Goal: Task Accomplishment & Management: Use online tool/utility

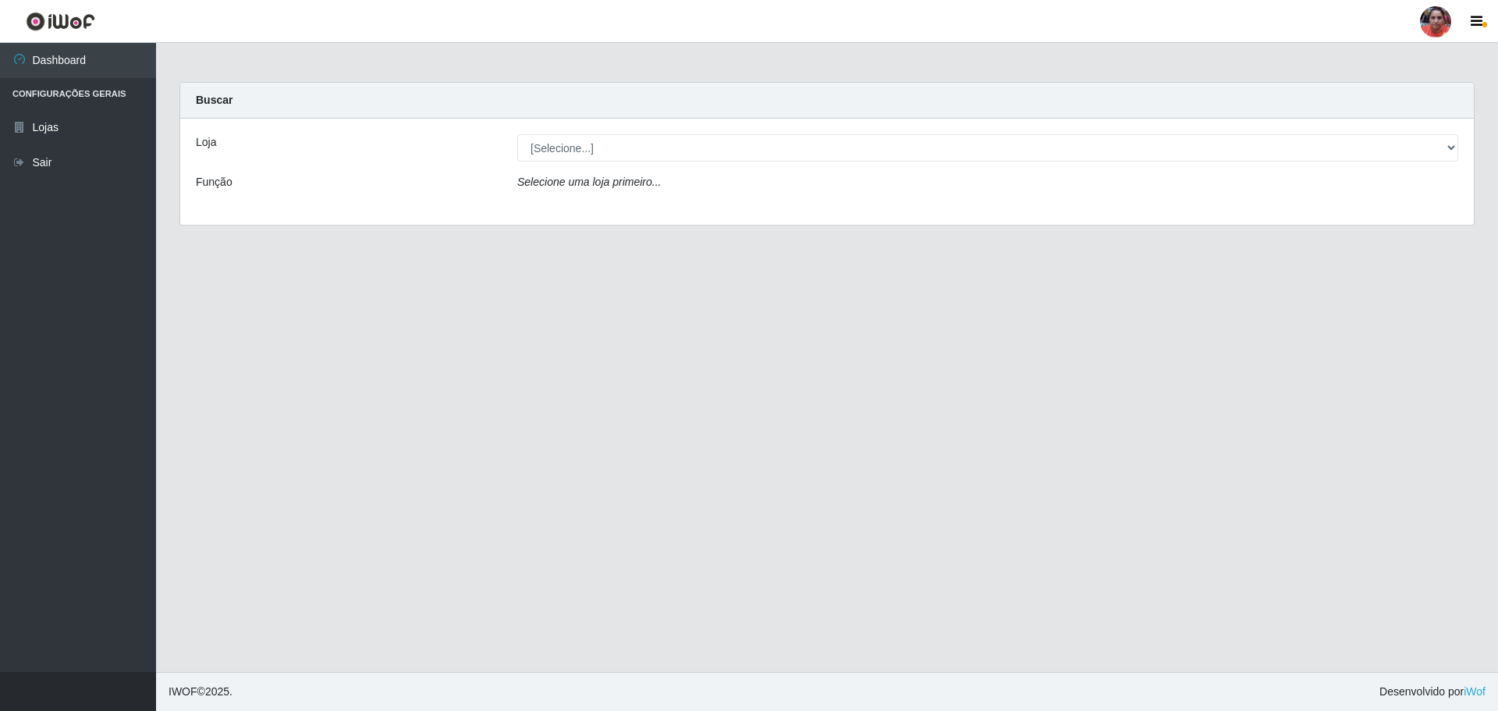
select select "252"
click at [517, 134] on select "[Selecione...] Mar Vermelho - Loja 05" at bounding box center [987, 147] width 941 height 27
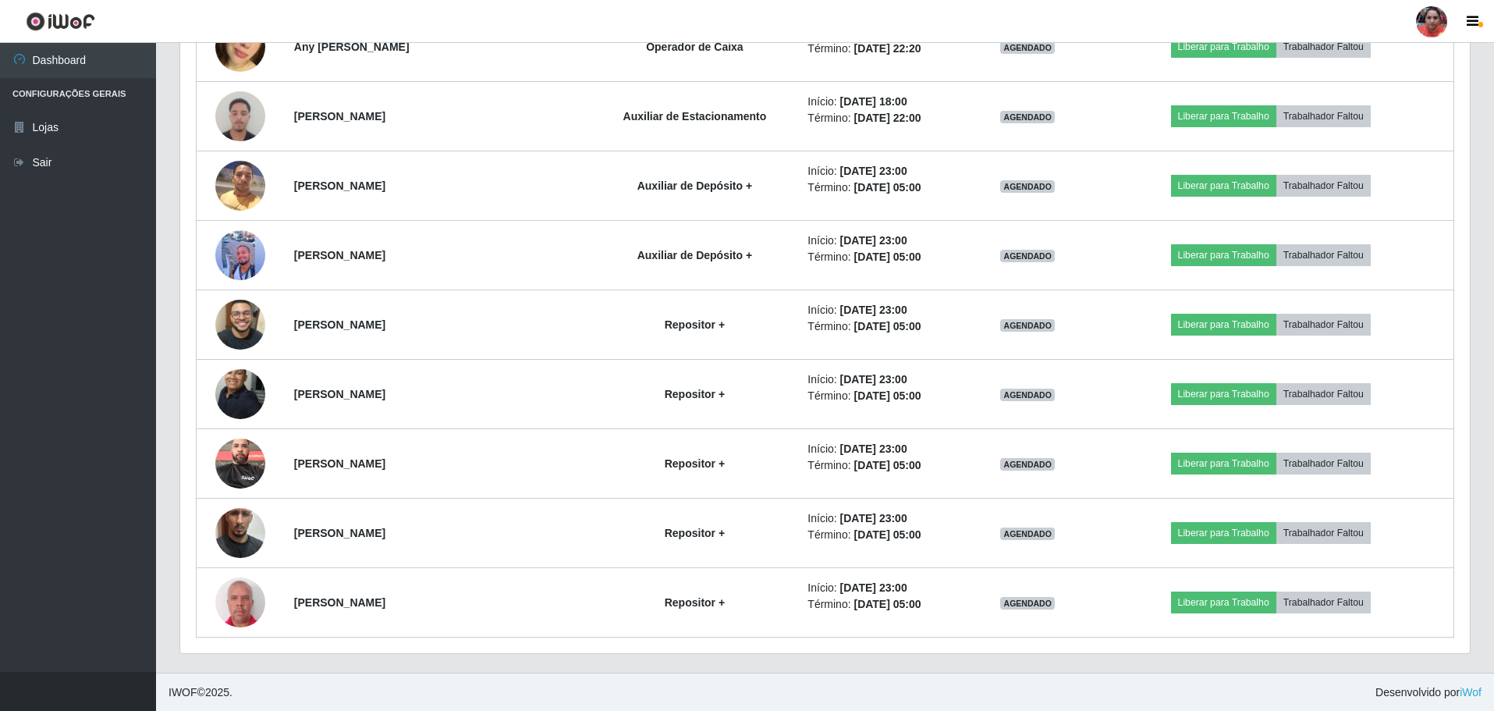
scroll to position [3173, 0]
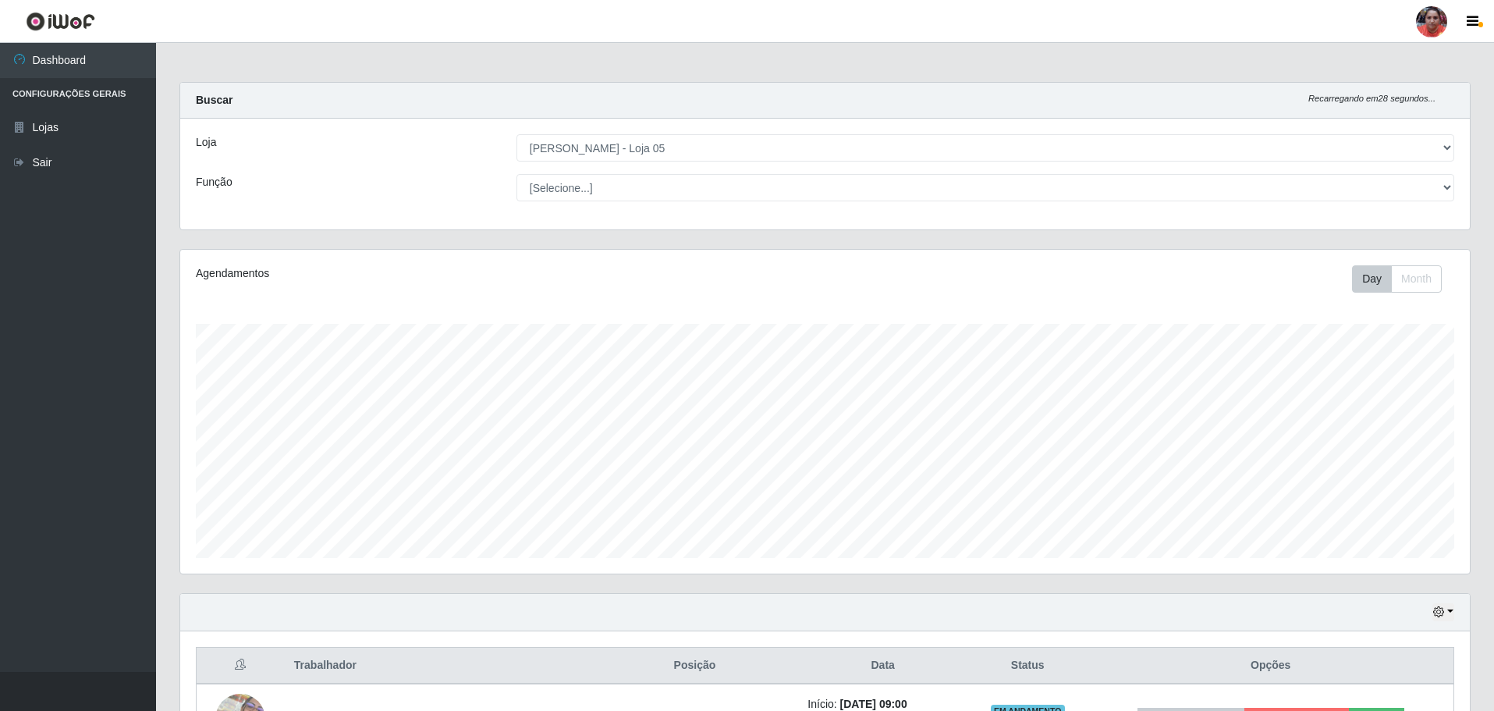
select select "252"
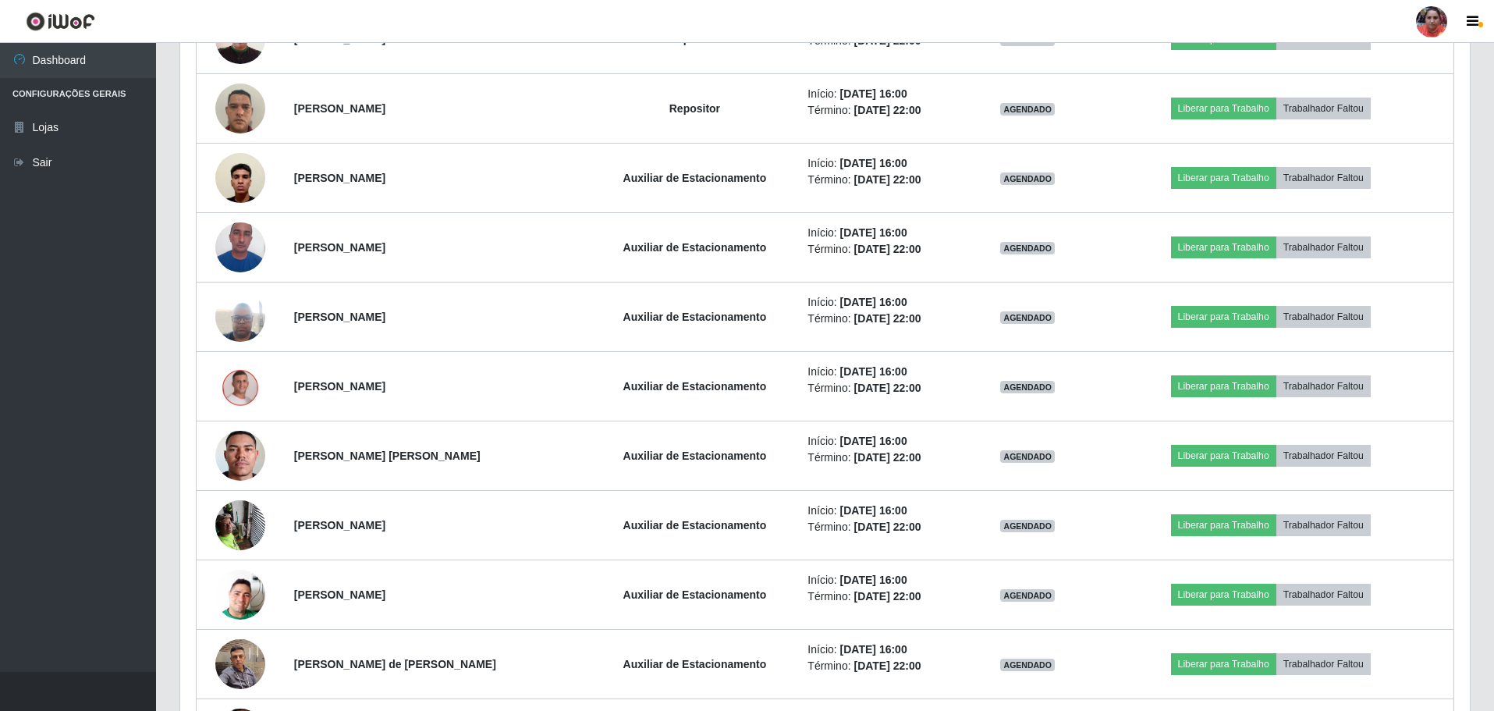
scroll to position [324, 1290]
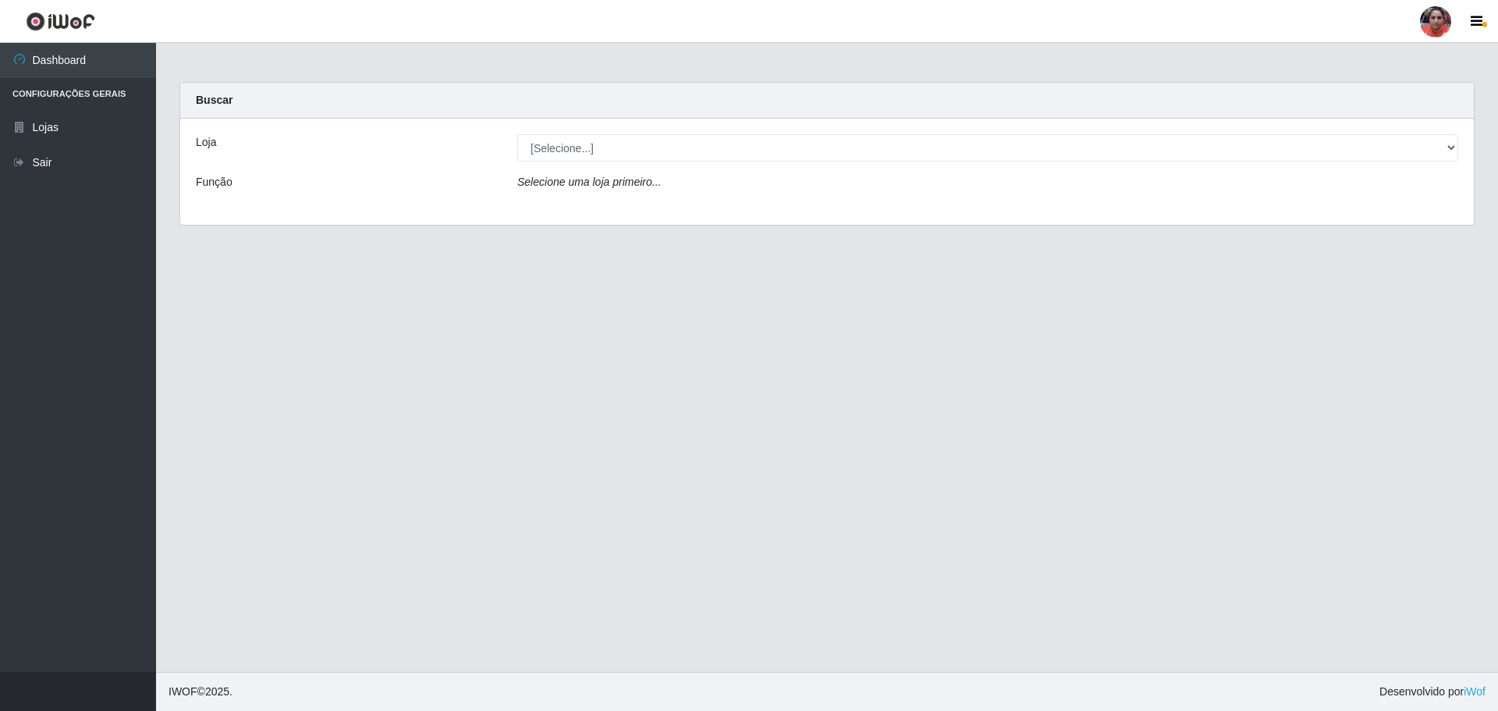
click at [1458, 141] on div "[Selecione...] Mar Vermelho - Loja 05" at bounding box center [988, 147] width 964 height 27
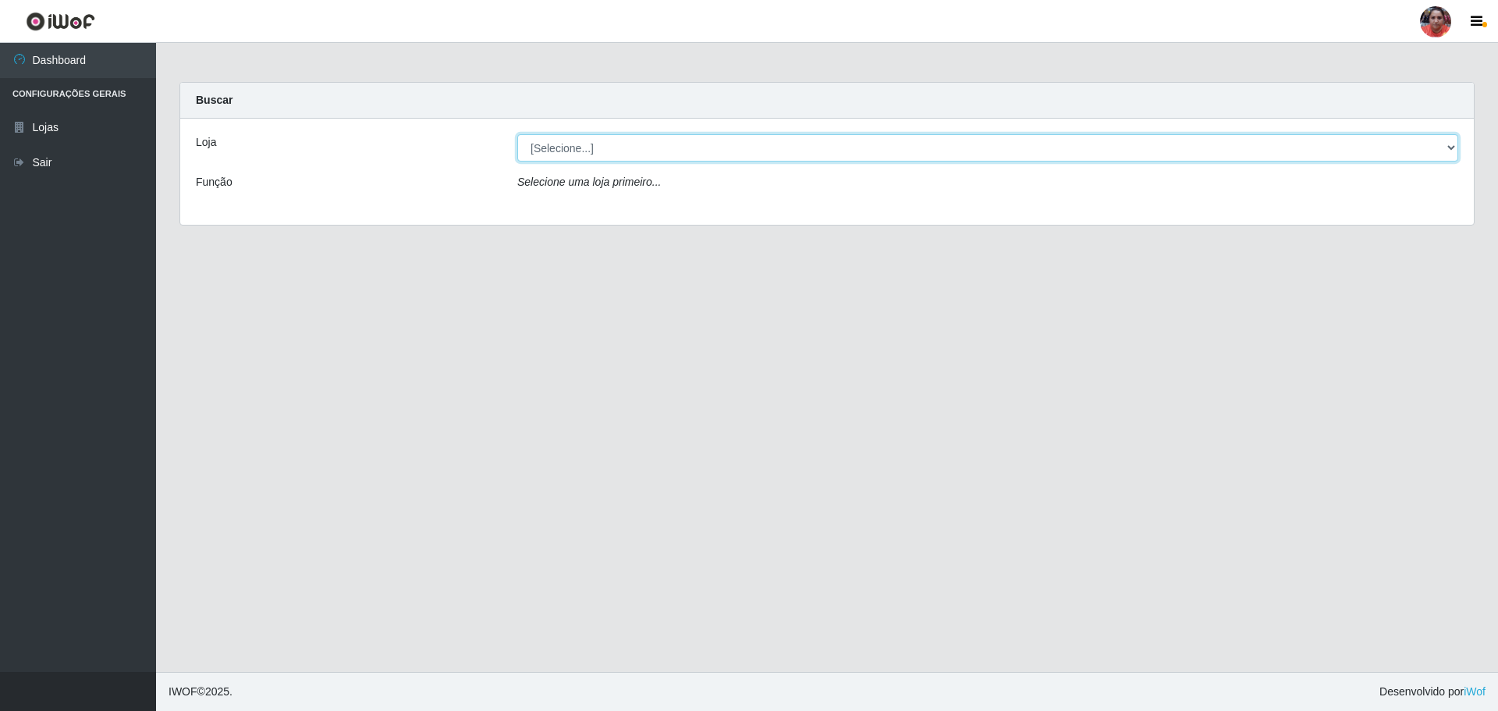
click at [1451, 149] on select "[Selecione...] Mar Vermelho - Loja 05" at bounding box center [987, 147] width 941 height 27
select select "252"
click at [517, 134] on select "[Selecione...] Mar Vermelho - Loja 05" at bounding box center [987, 147] width 941 height 27
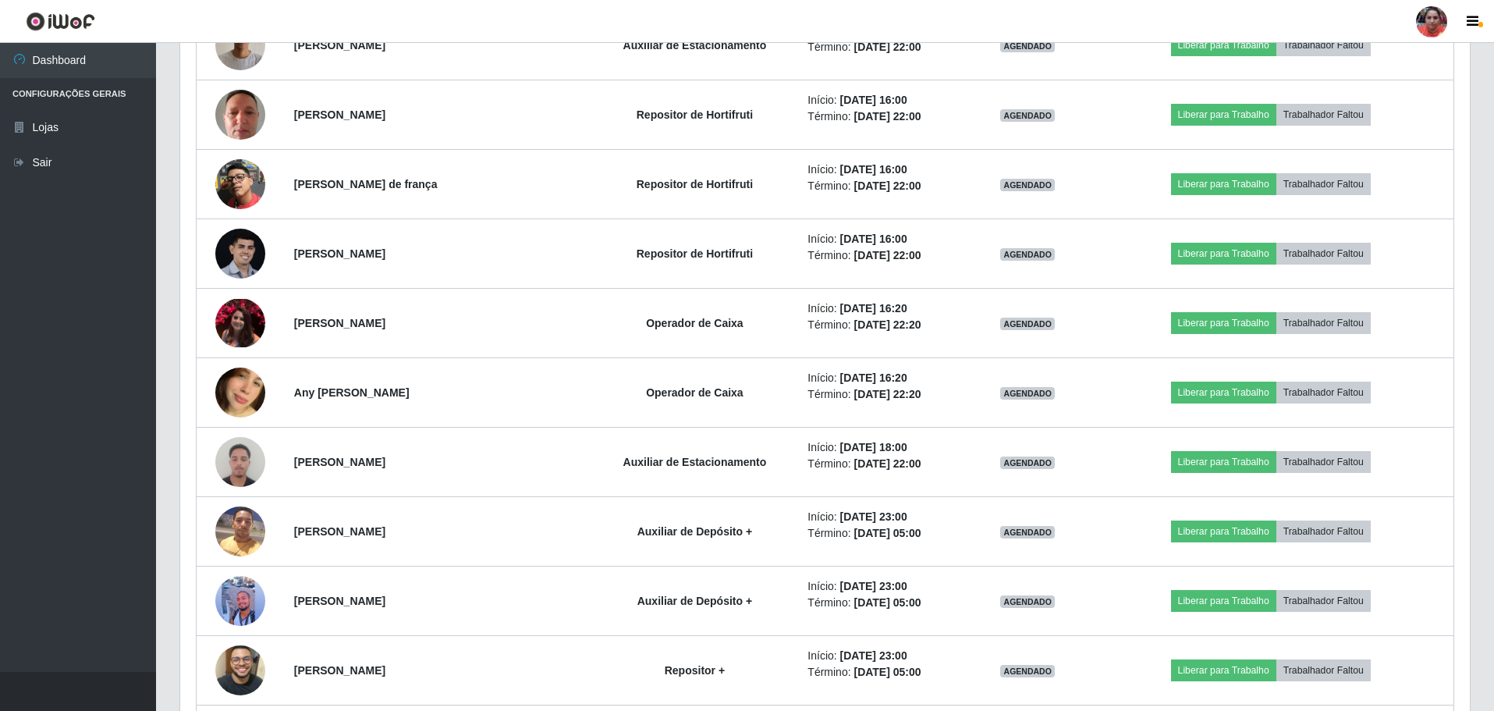
scroll to position [2939, 0]
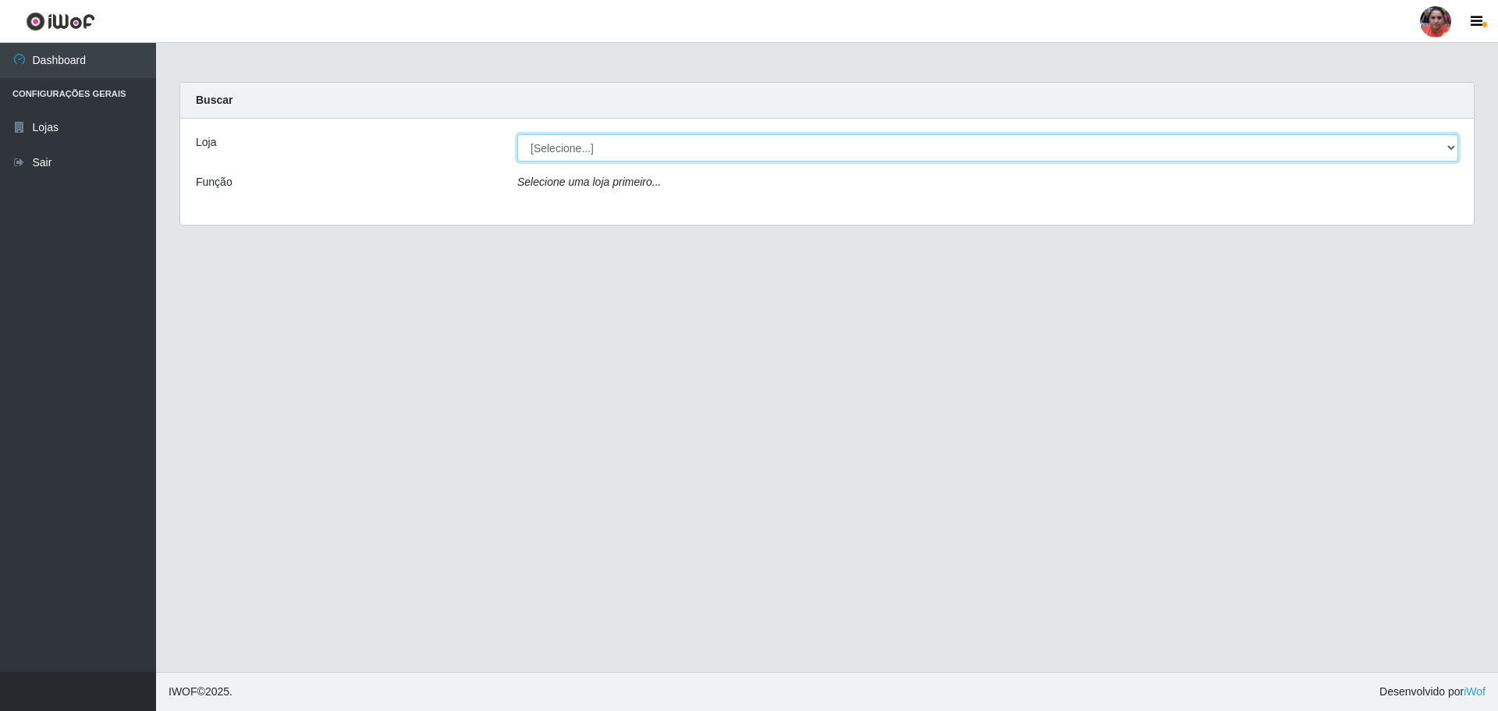
click at [1450, 144] on select "[Selecione...] Mar Vermelho - Loja 05" at bounding box center [987, 147] width 941 height 27
select select "252"
click at [517, 134] on select "[Selecione...] Mar Vermelho - Loja 05" at bounding box center [987, 147] width 941 height 27
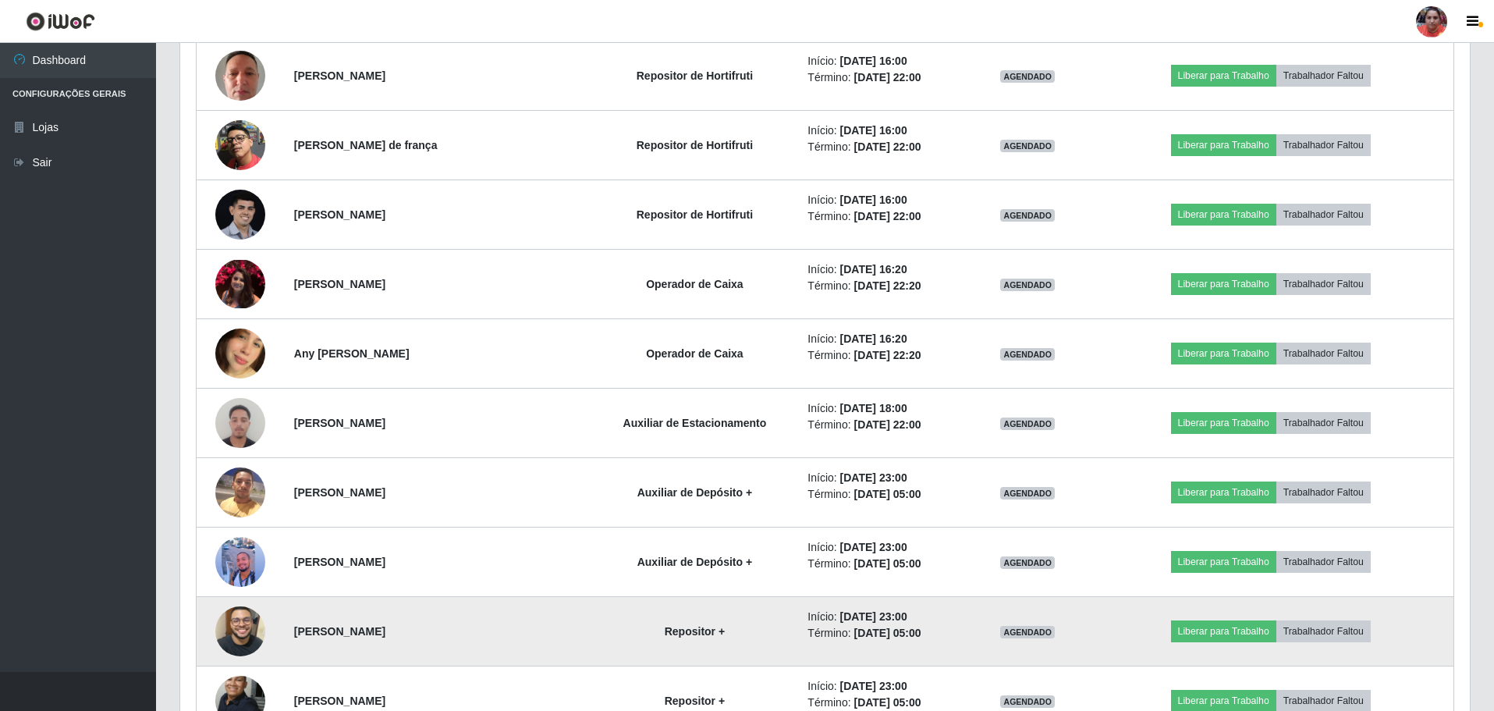
scroll to position [2861, 0]
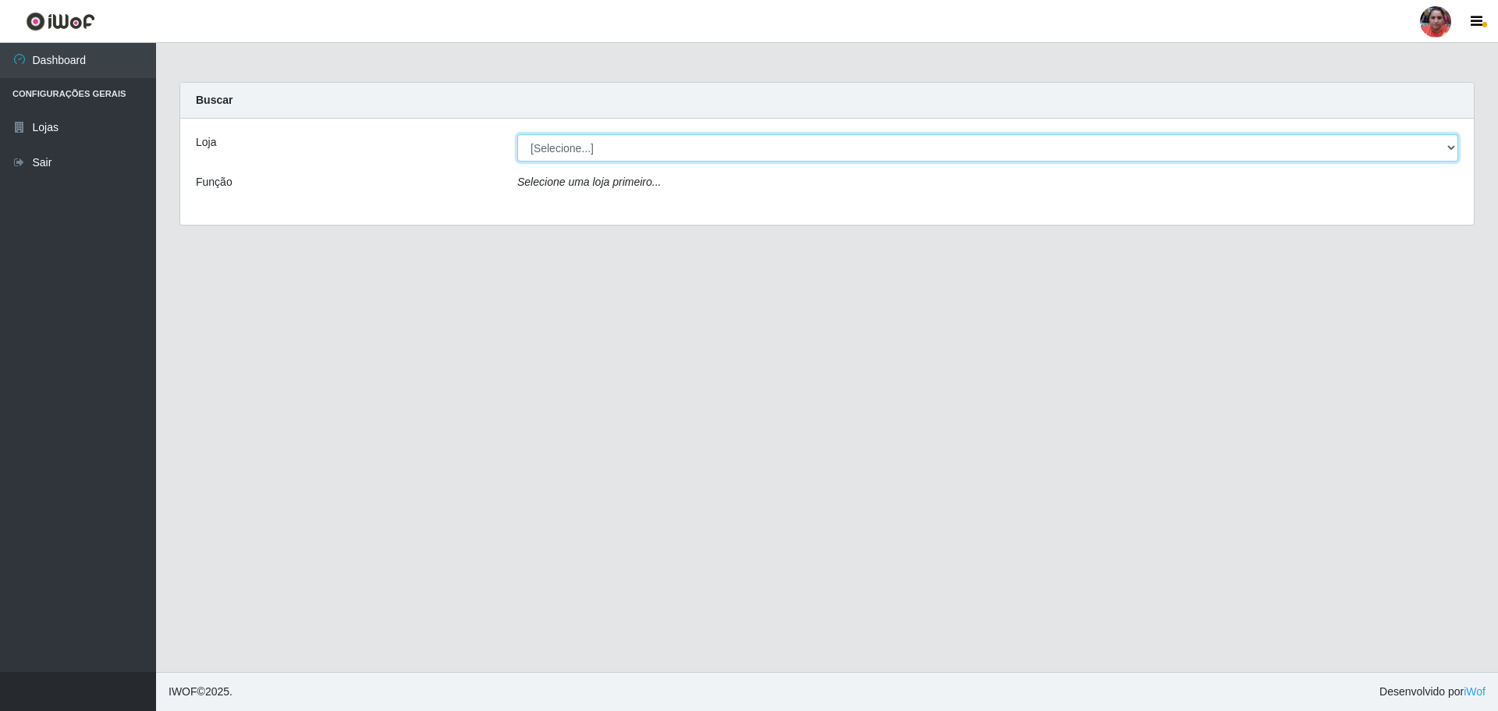
click at [1457, 151] on select "[Selecione...] Mar Vermelho - Loja 05" at bounding box center [987, 147] width 941 height 27
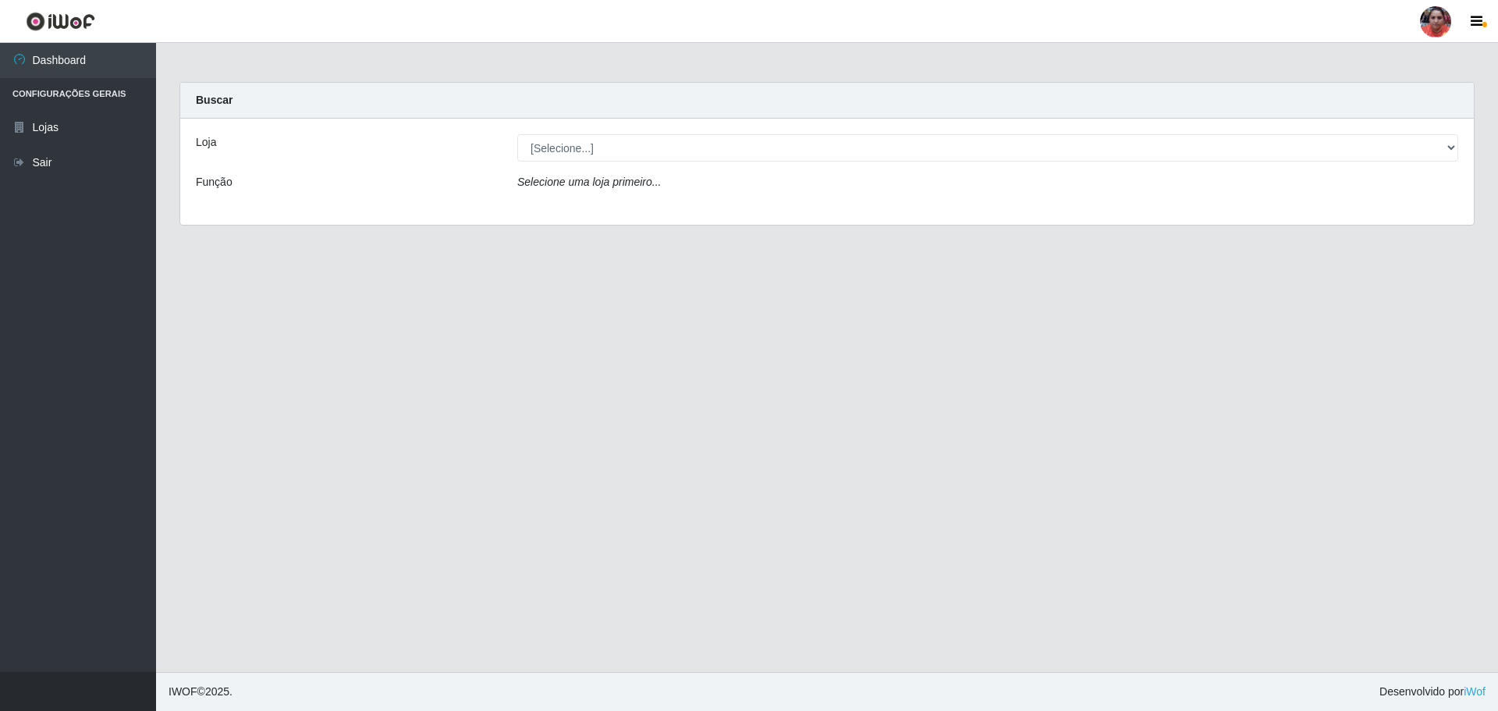
click at [884, 210] on div "Loja [Selecione...] Mar Vermelho - Loja 05 Função Selecione uma loja primeiro..." at bounding box center [827, 172] width 1294 height 106
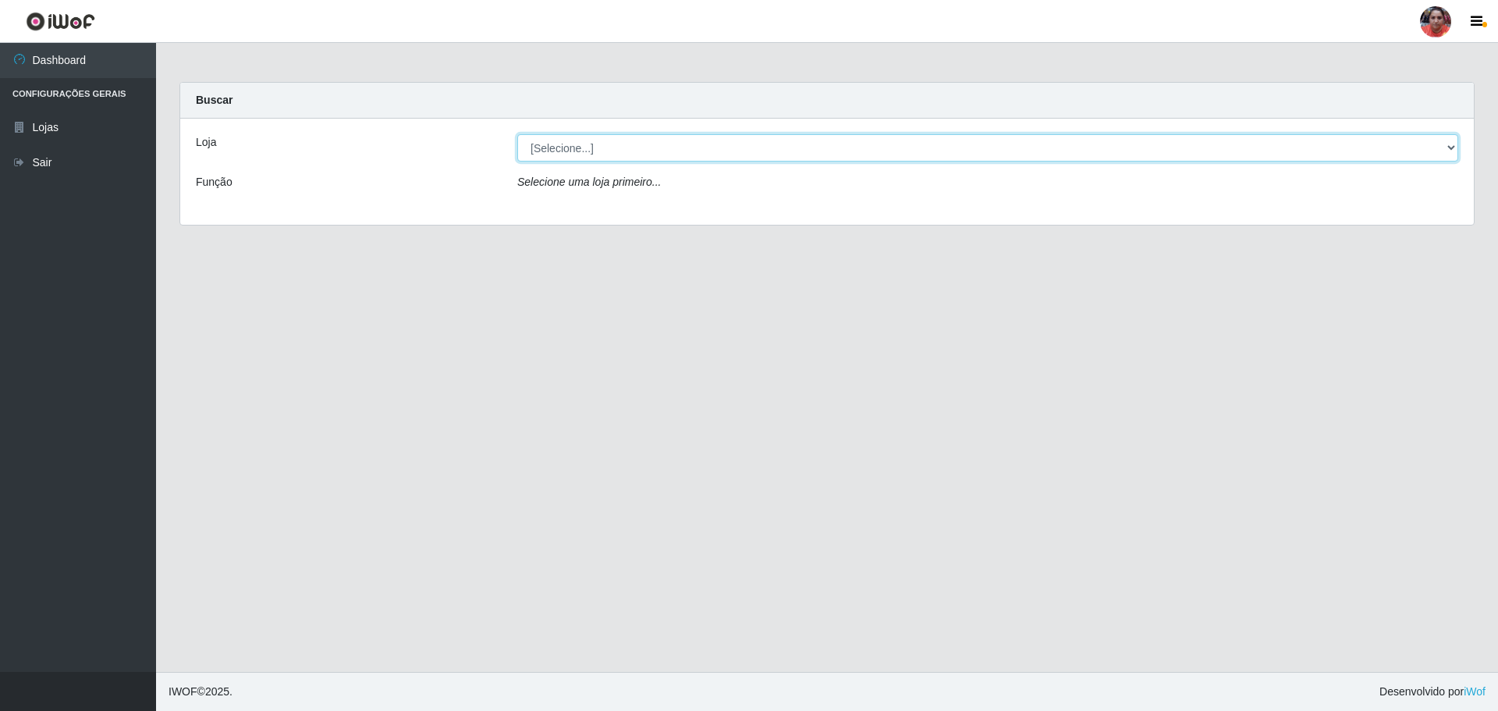
click at [1446, 153] on select "[Selecione...] Mar Vermelho - Loja 05" at bounding box center [987, 147] width 941 height 27
select select "252"
click at [517, 134] on select "[Selecione...] Mar Vermelho - Loja 05" at bounding box center [987, 147] width 941 height 27
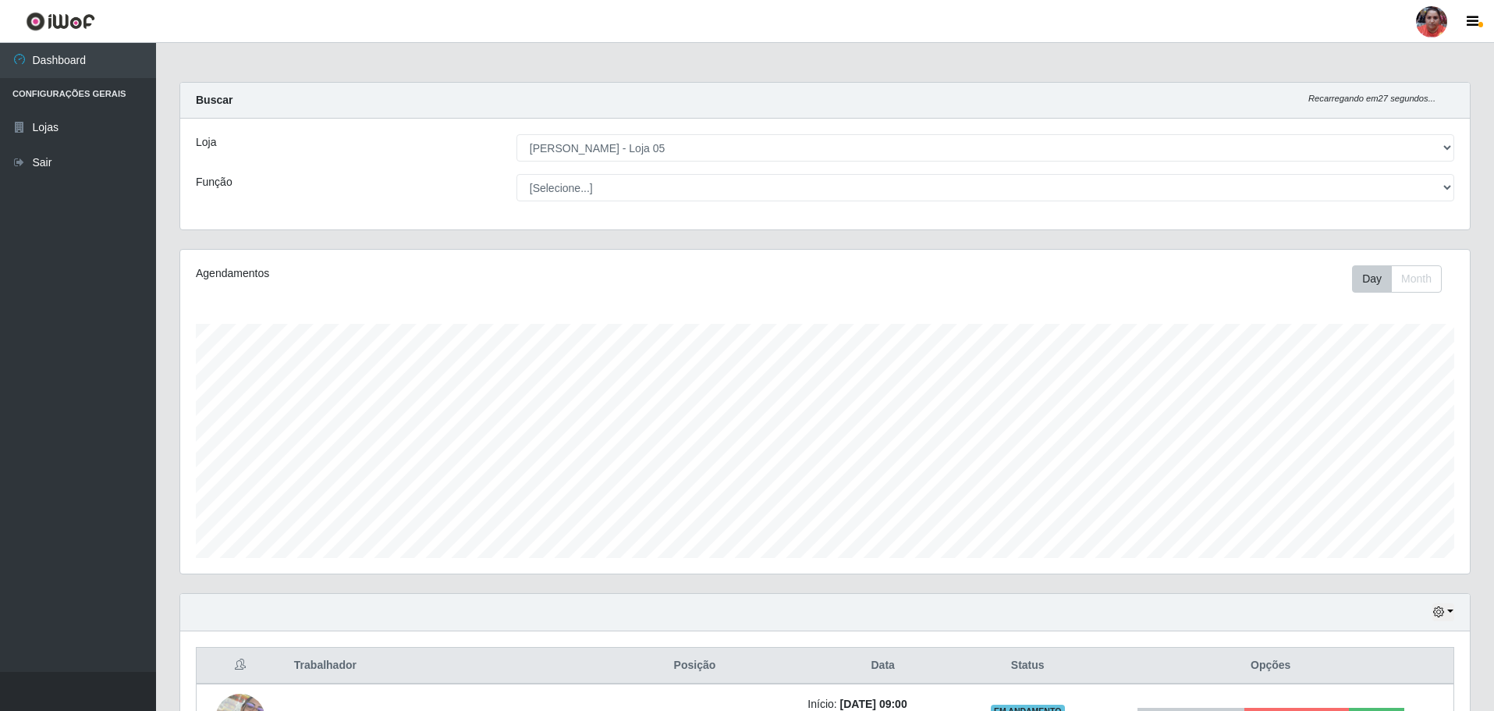
click at [1455, 187] on div "[Selecione...] ASG ASG + ASG ++ Auxiliar de Depósito Auxiliar de Depósito + Aux…" at bounding box center [985, 187] width 961 height 27
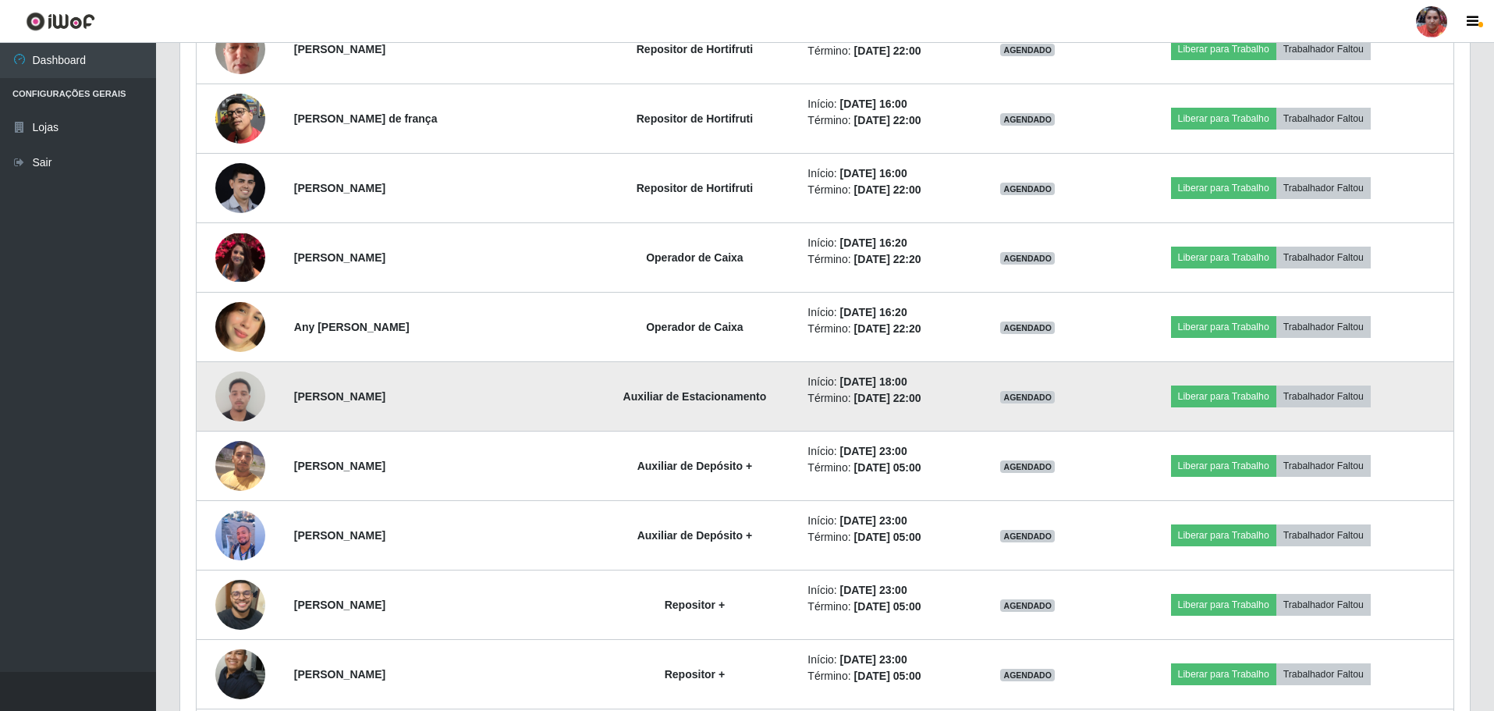
scroll to position [2783, 0]
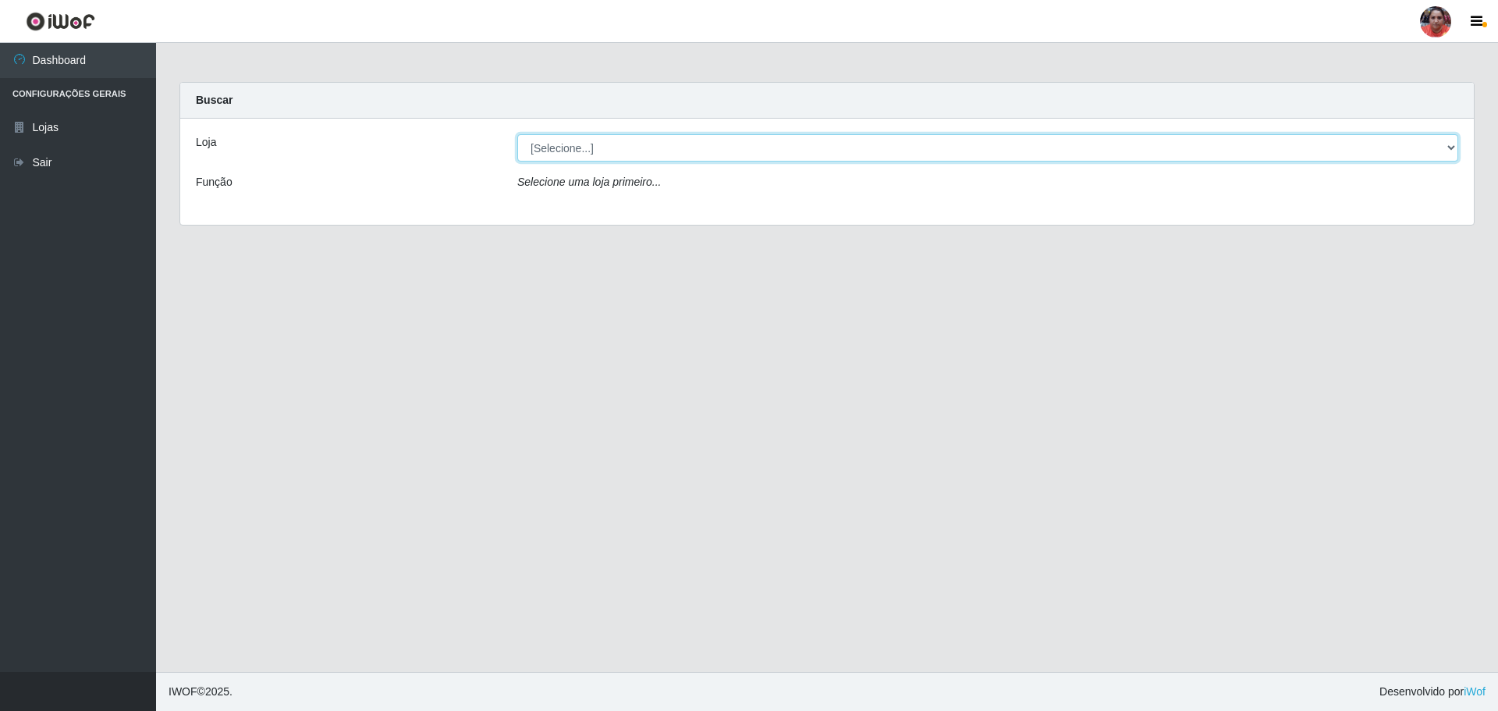
click at [1456, 138] on select "[Selecione...] Mar Vermelho - Loja 05" at bounding box center [987, 147] width 941 height 27
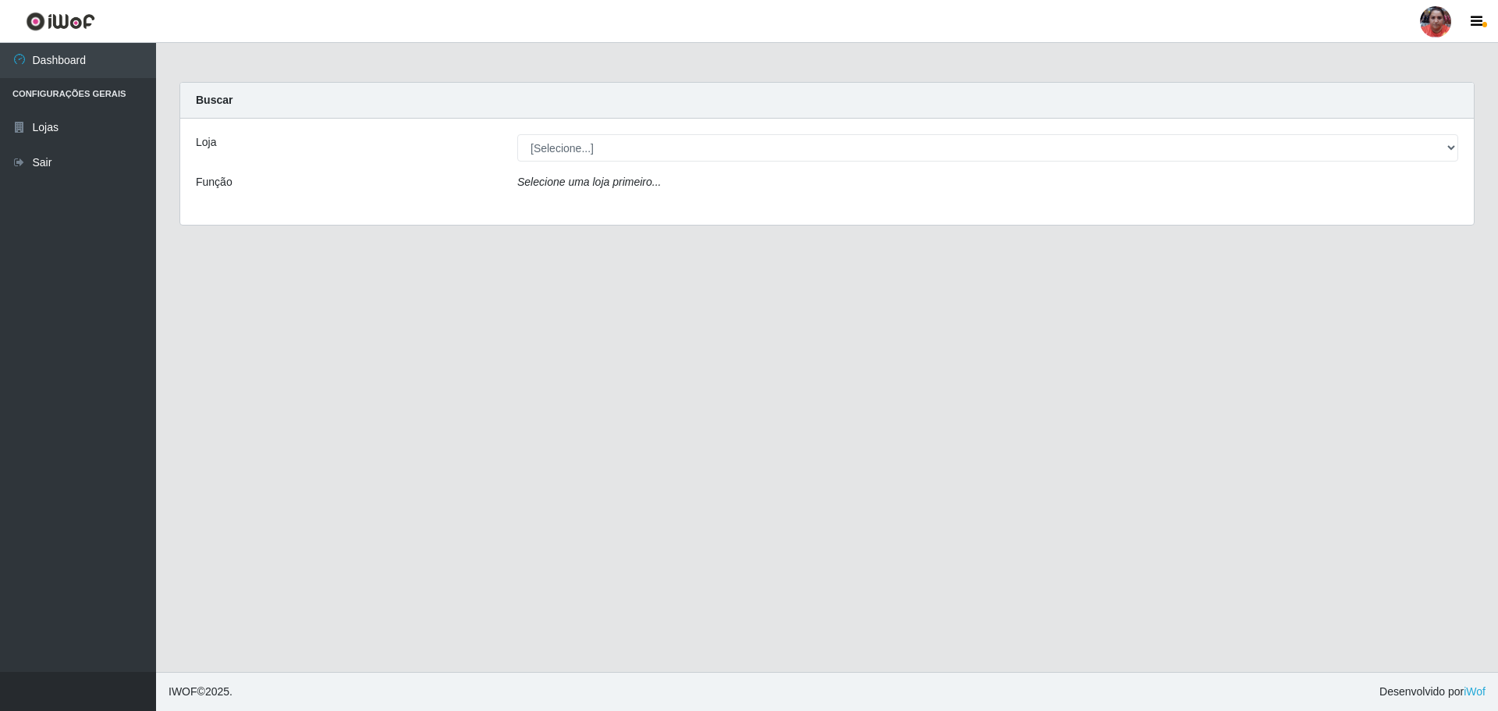
click at [1007, 215] on div "Loja [Selecione...] Mar Vermelho - Loja 05 Função Selecione uma loja primeiro..." at bounding box center [827, 172] width 1294 height 106
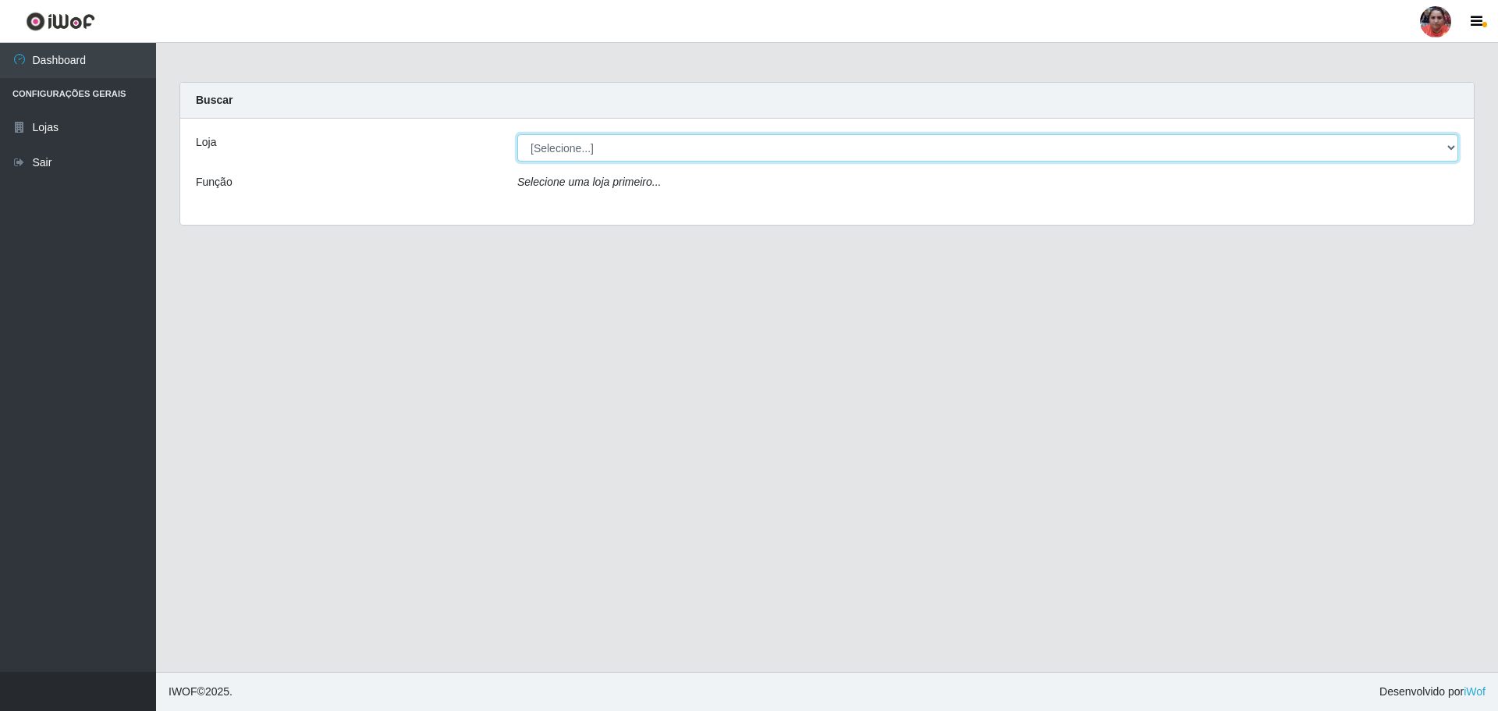
click at [1450, 145] on select "[Selecione...] Mar Vermelho - Loja 05" at bounding box center [987, 147] width 941 height 27
select select "252"
click at [517, 134] on select "[Selecione...] Mar Vermelho - Loja 05" at bounding box center [987, 147] width 941 height 27
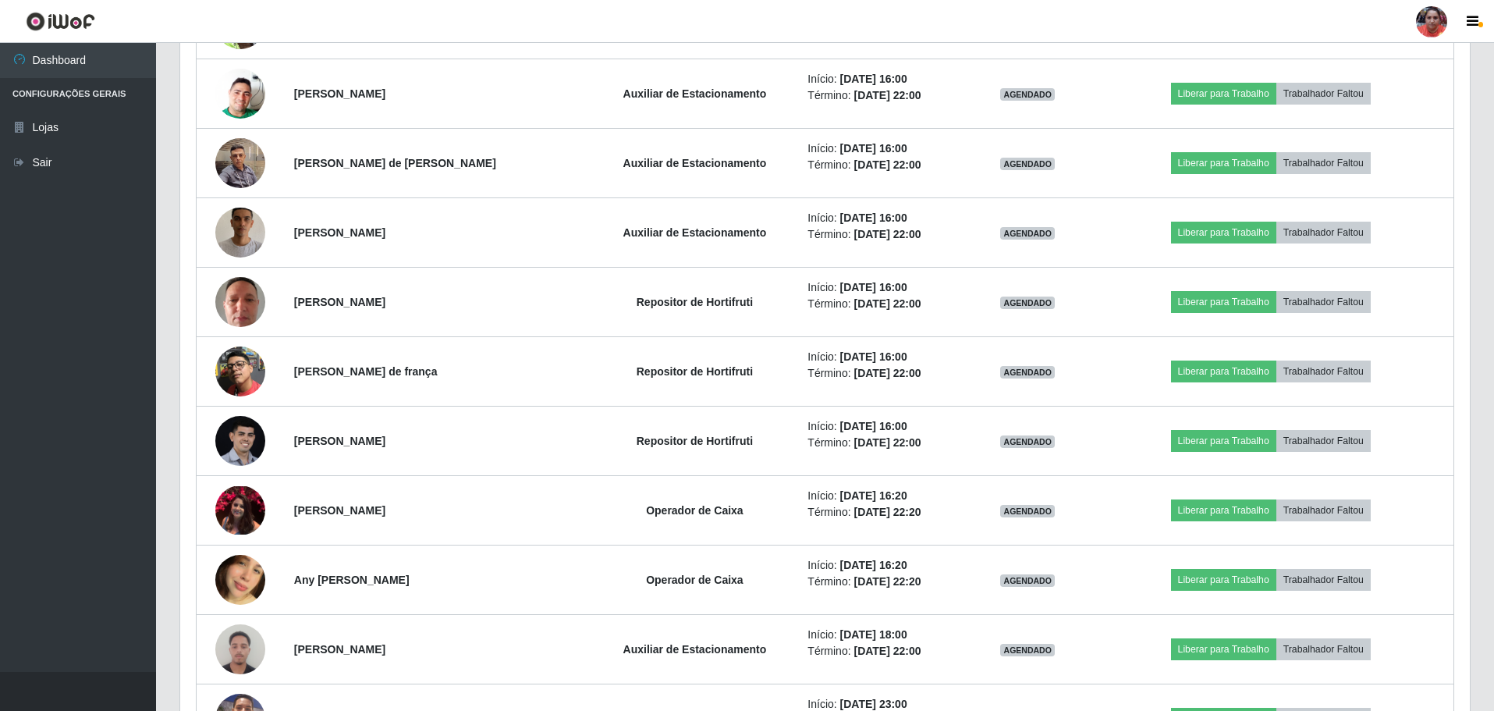
scroll to position [2375, 0]
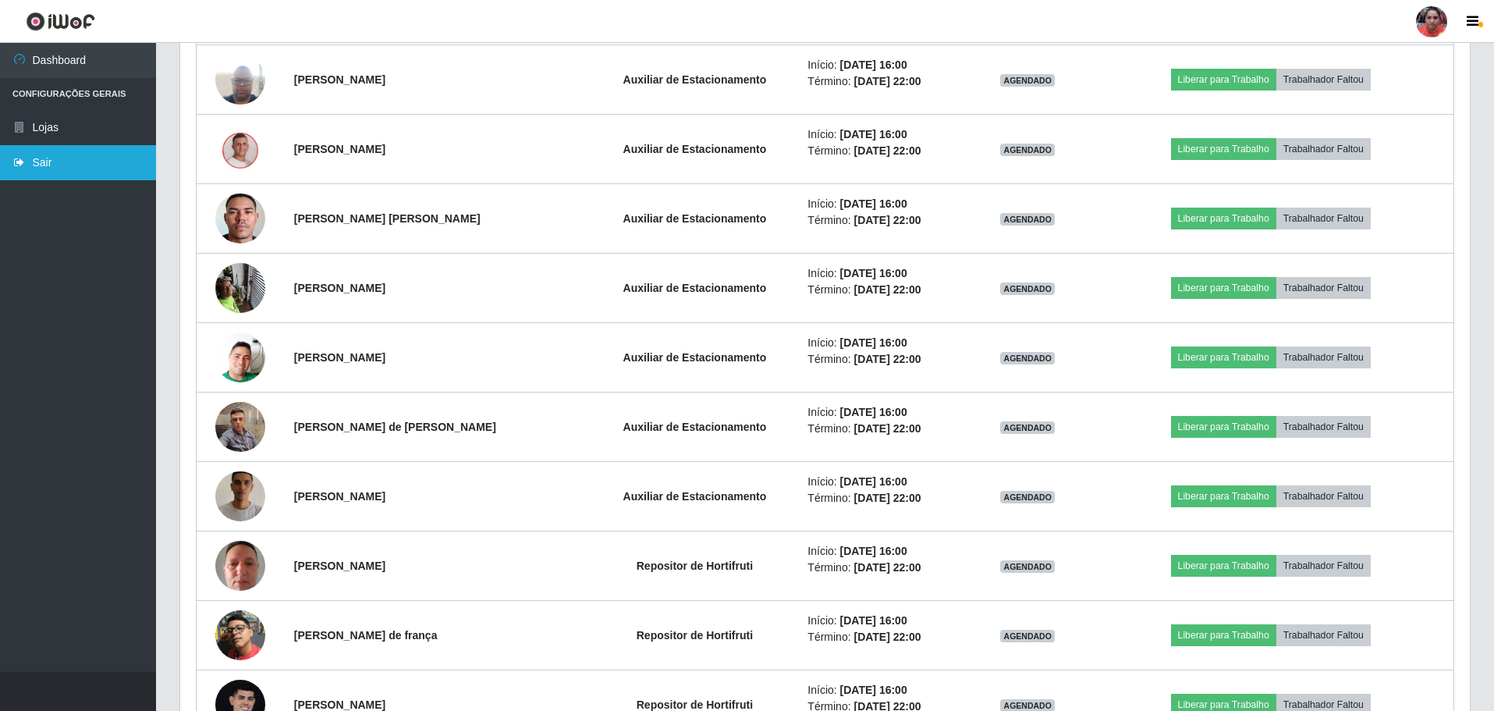
click at [47, 167] on link "Sair" at bounding box center [78, 162] width 156 height 35
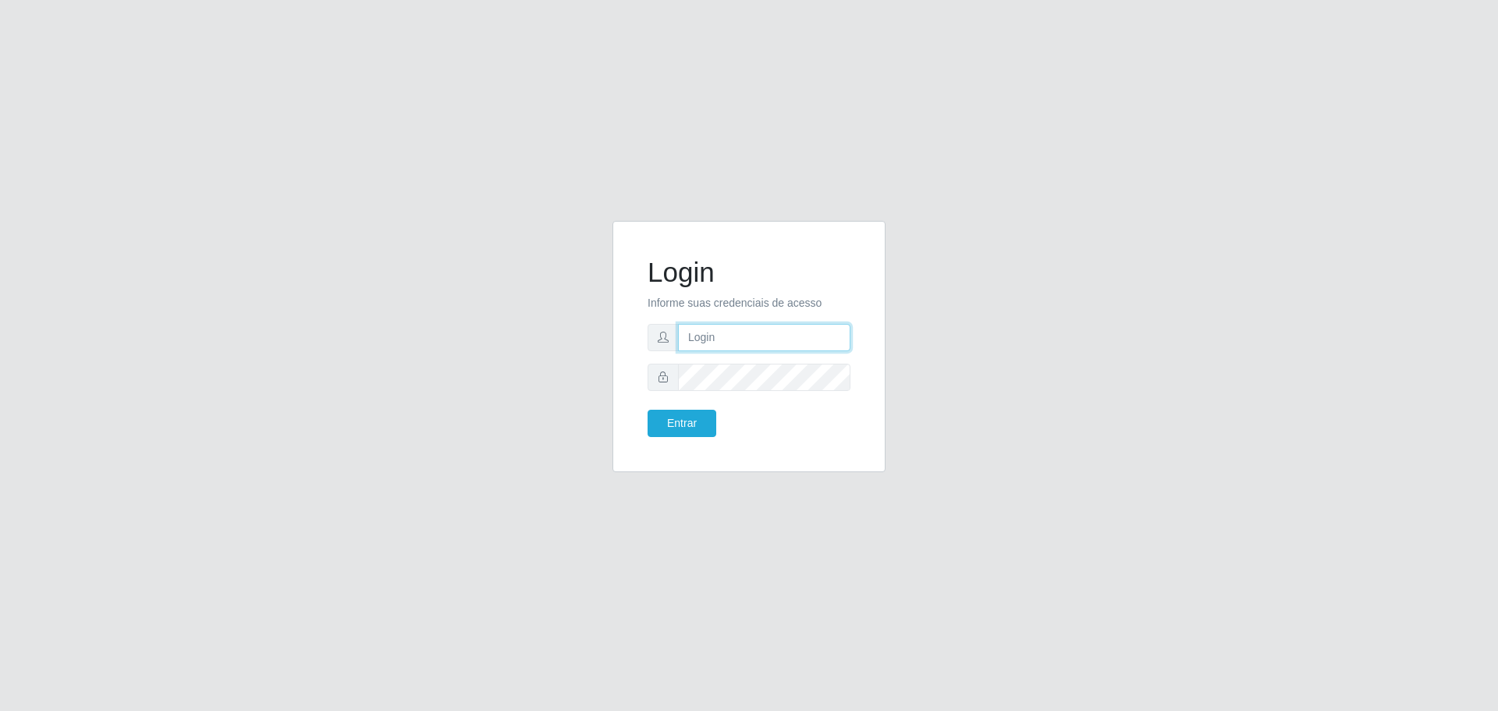
type input "[EMAIL_ADDRESS][DOMAIN_NAME]"
click at [696, 426] on button "Entrar" at bounding box center [682, 423] width 69 height 27
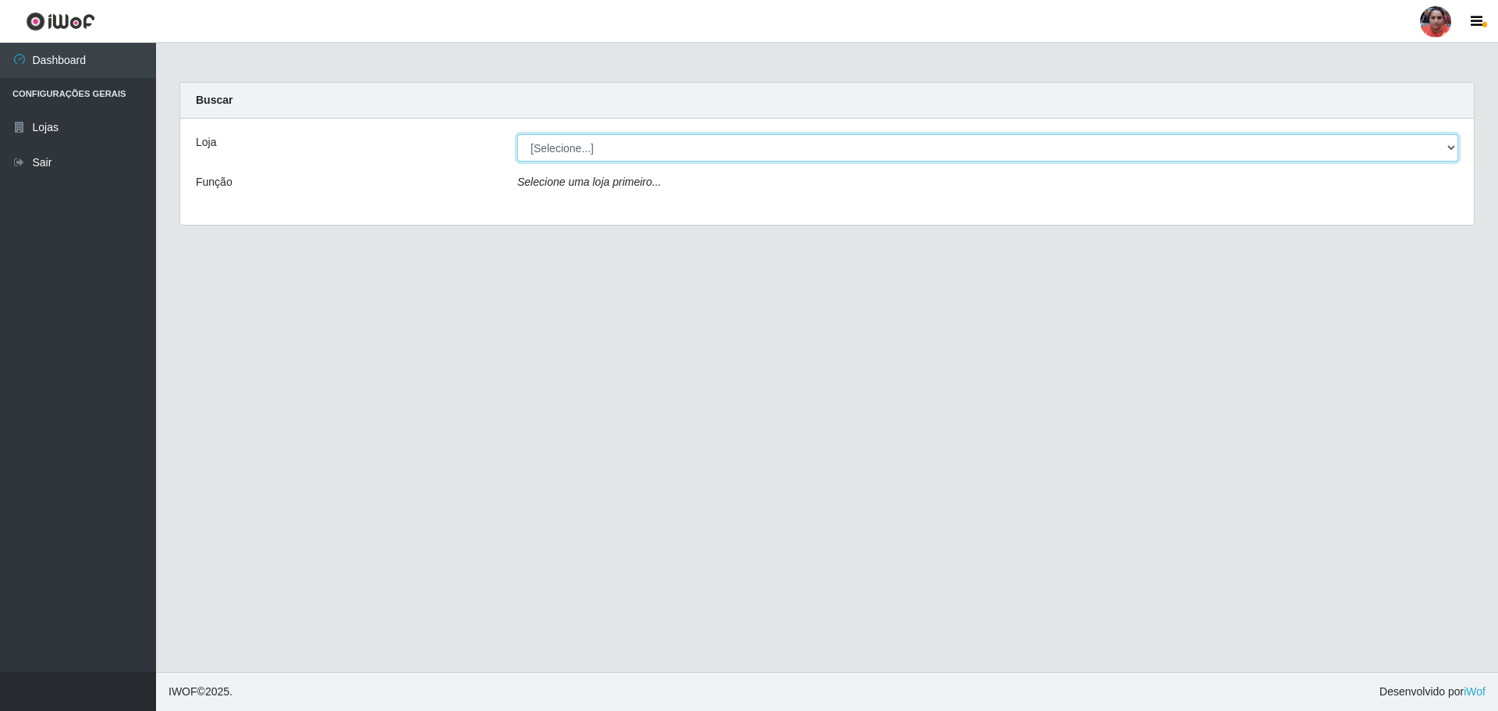
click at [1450, 148] on select "[Selecione...] Mar Vermelho - Loja 05" at bounding box center [987, 147] width 941 height 27
click at [517, 134] on select "[Selecione...] Mar Vermelho - Loja 05" at bounding box center [987, 147] width 941 height 27
click at [1453, 145] on select "[Selecione...] Mar Vermelho - Loja 05" at bounding box center [987, 147] width 941 height 27
select select "252"
click at [517, 134] on select "[Selecione...] Mar Vermelho - Loja 05" at bounding box center [987, 147] width 941 height 27
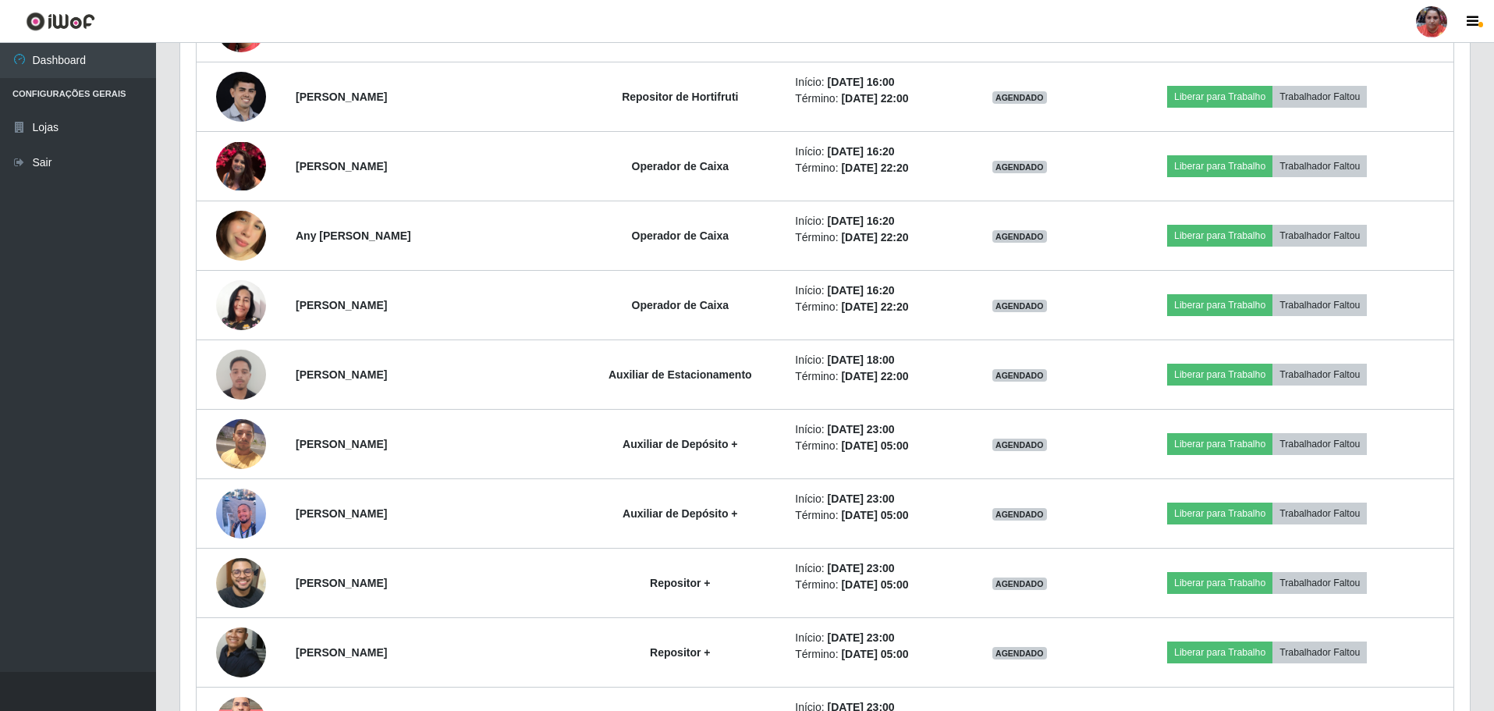
scroll to position [2486, 0]
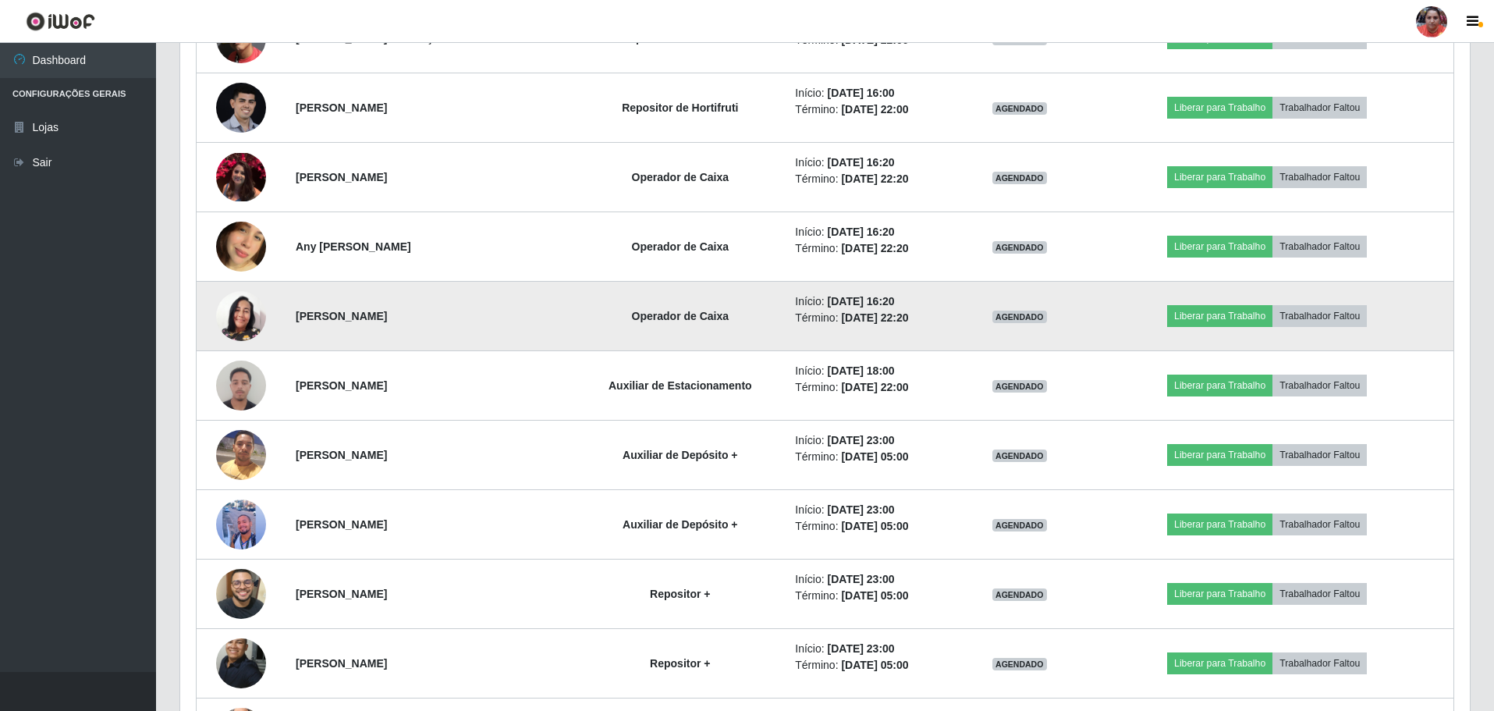
click at [256, 318] on img at bounding box center [241, 316] width 50 height 50
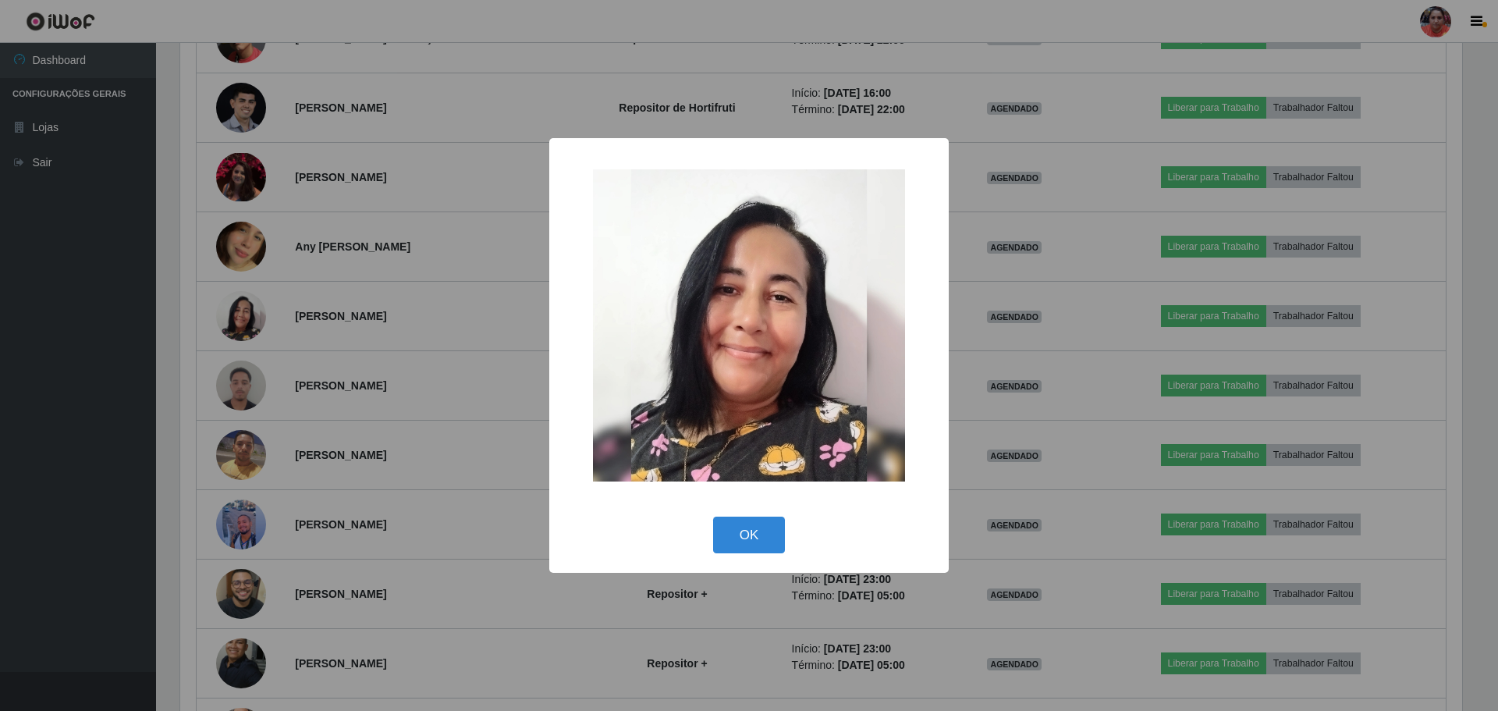
click at [237, 319] on div "× OK Cancel" at bounding box center [749, 355] width 1498 height 711
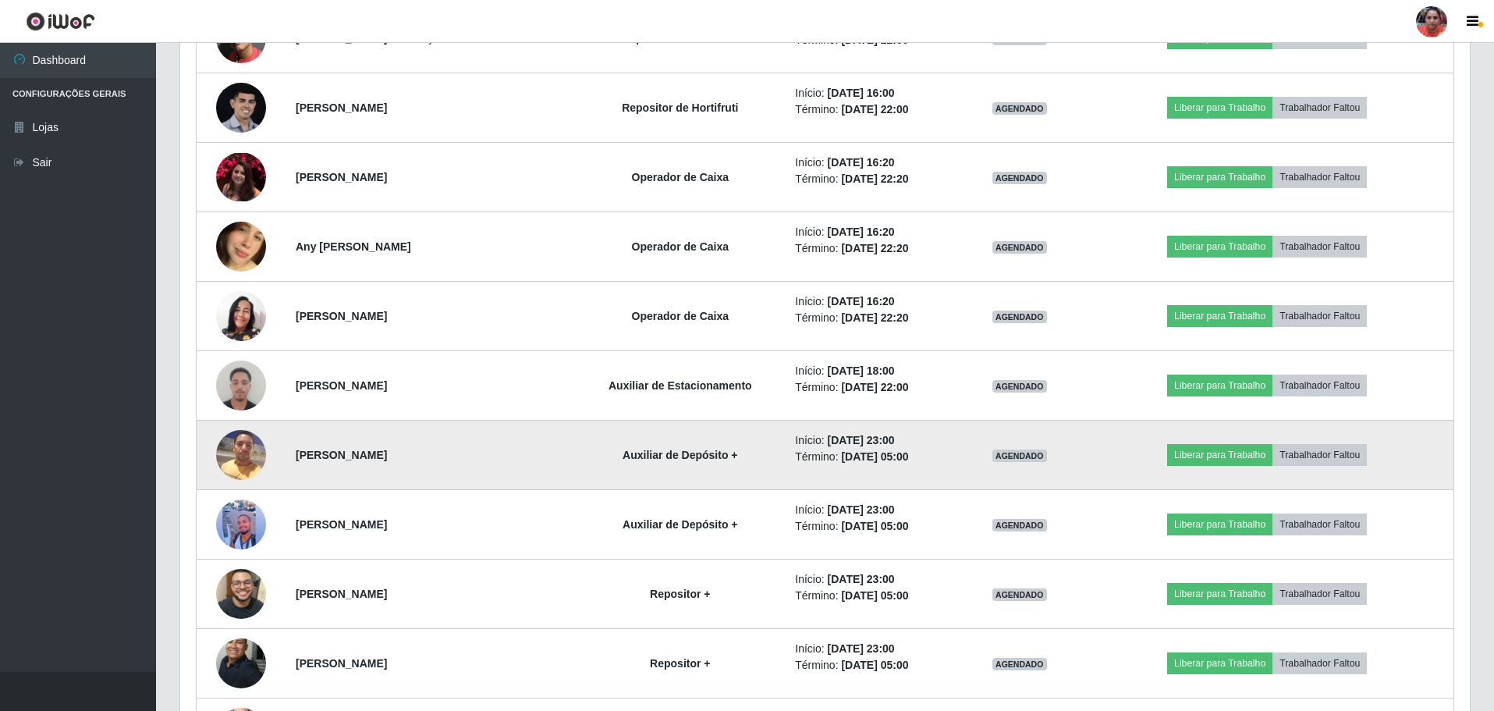
scroll to position [324, 1290]
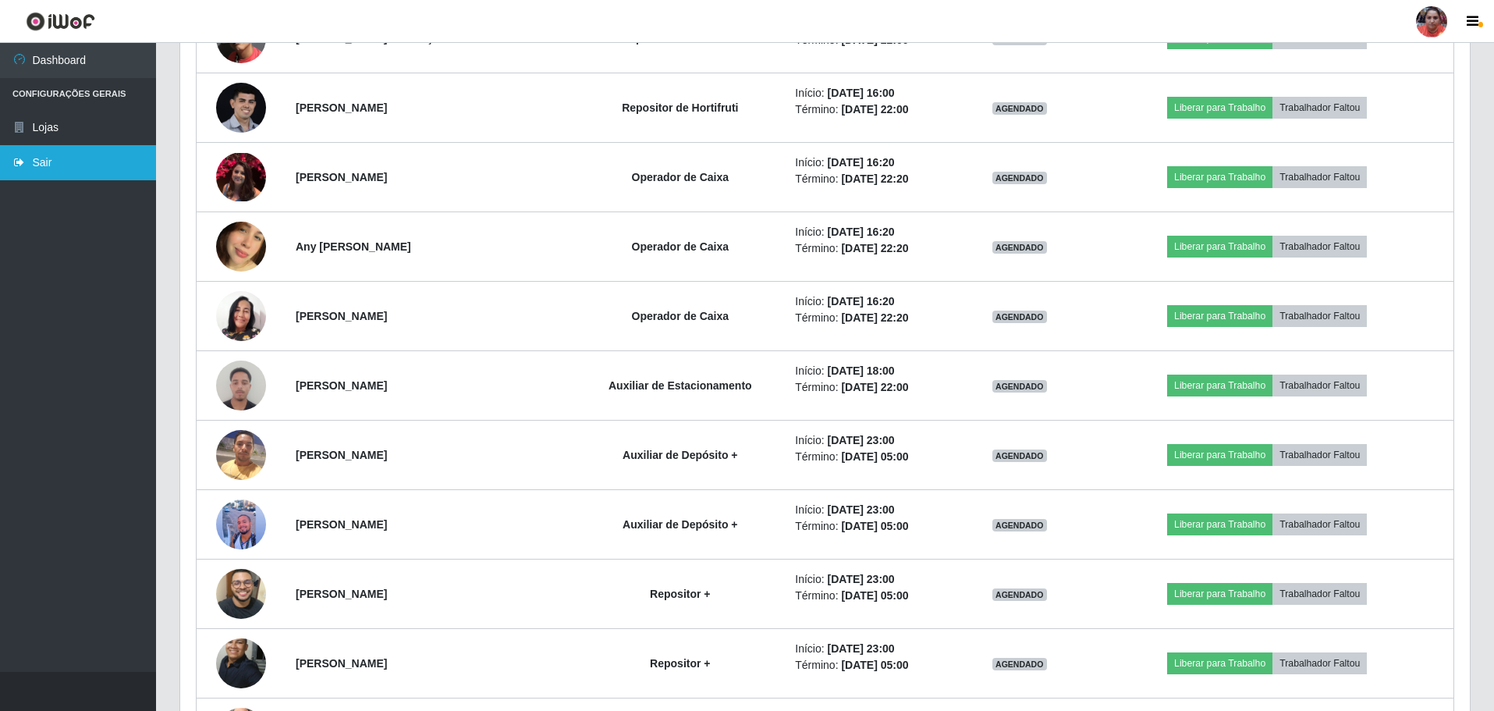
click at [30, 165] on link "Sair" at bounding box center [78, 162] width 156 height 35
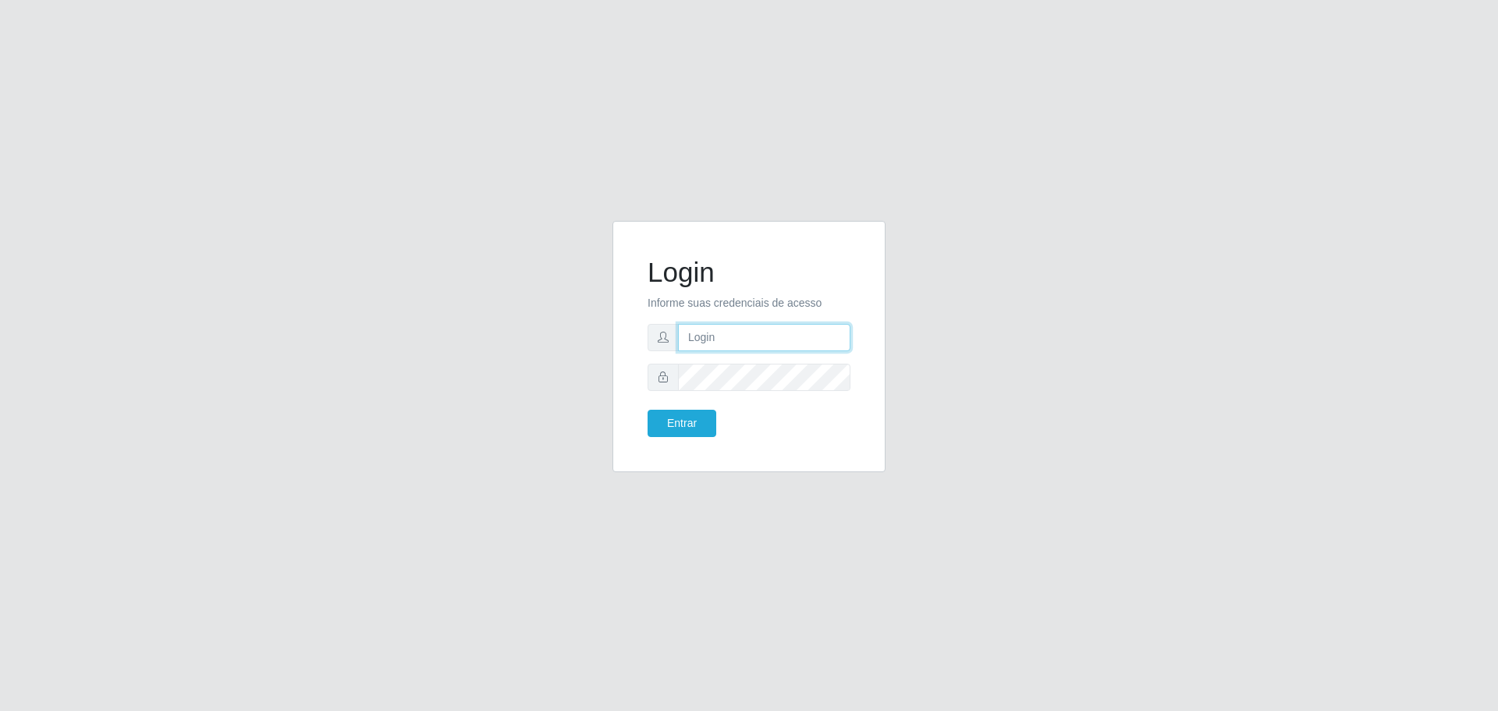
type input "[EMAIL_ADDRESS][DOMAIN_NAME]"
click at [672, 421] on button "Entrar" at bounding box center [682, 423] width 69 height 27
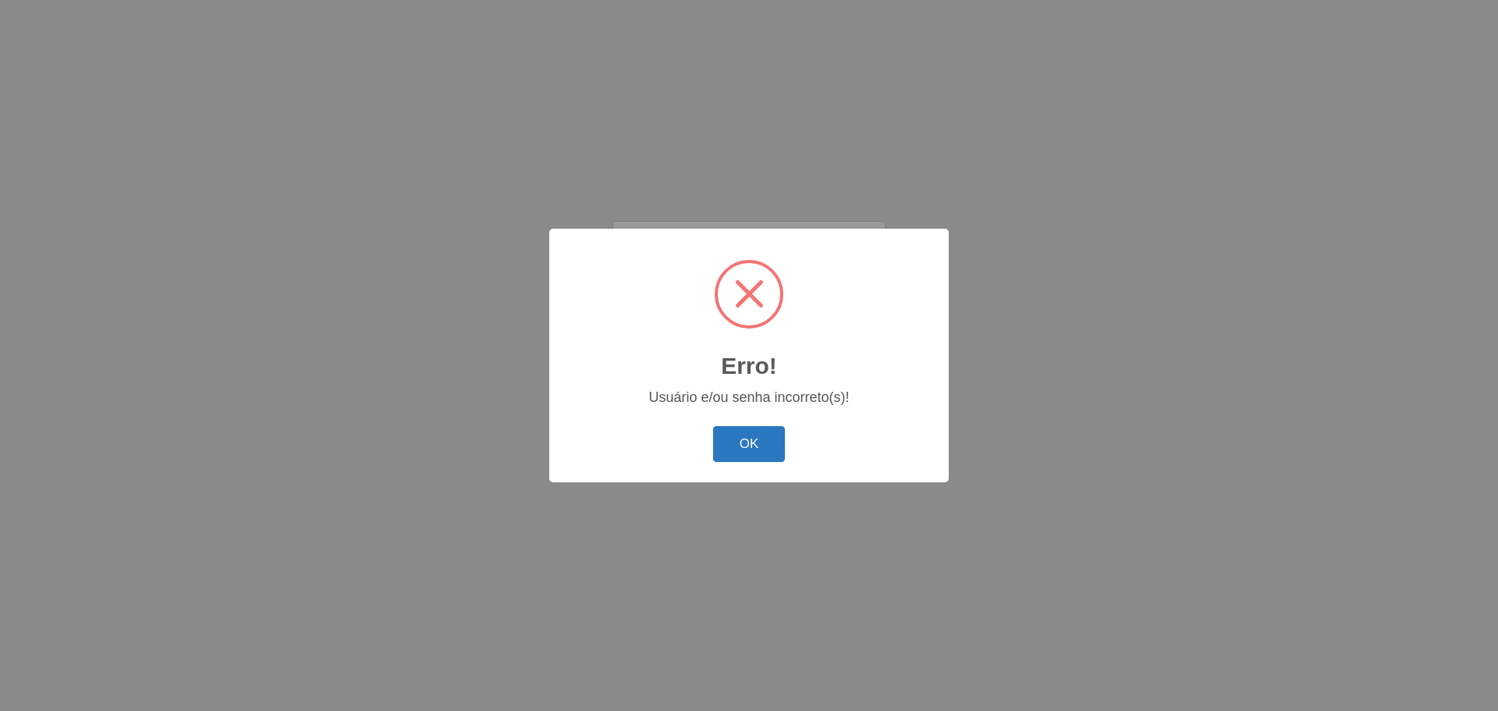
click at [772, 443] on button "OK" at bounding box center [749, 444] width 73 height 37
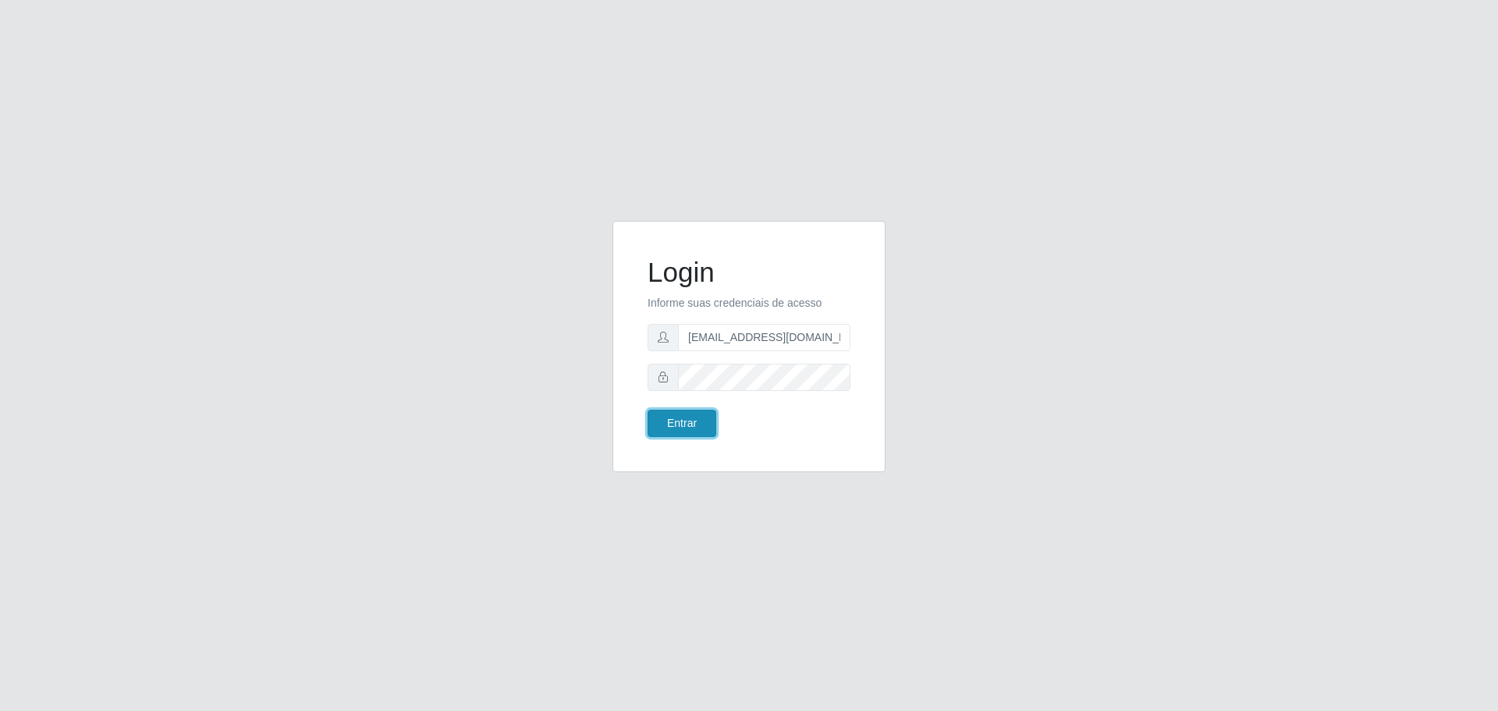
click at [708, 420] on button "Entrar" at bounding box center [682, 423] width 69 height 27
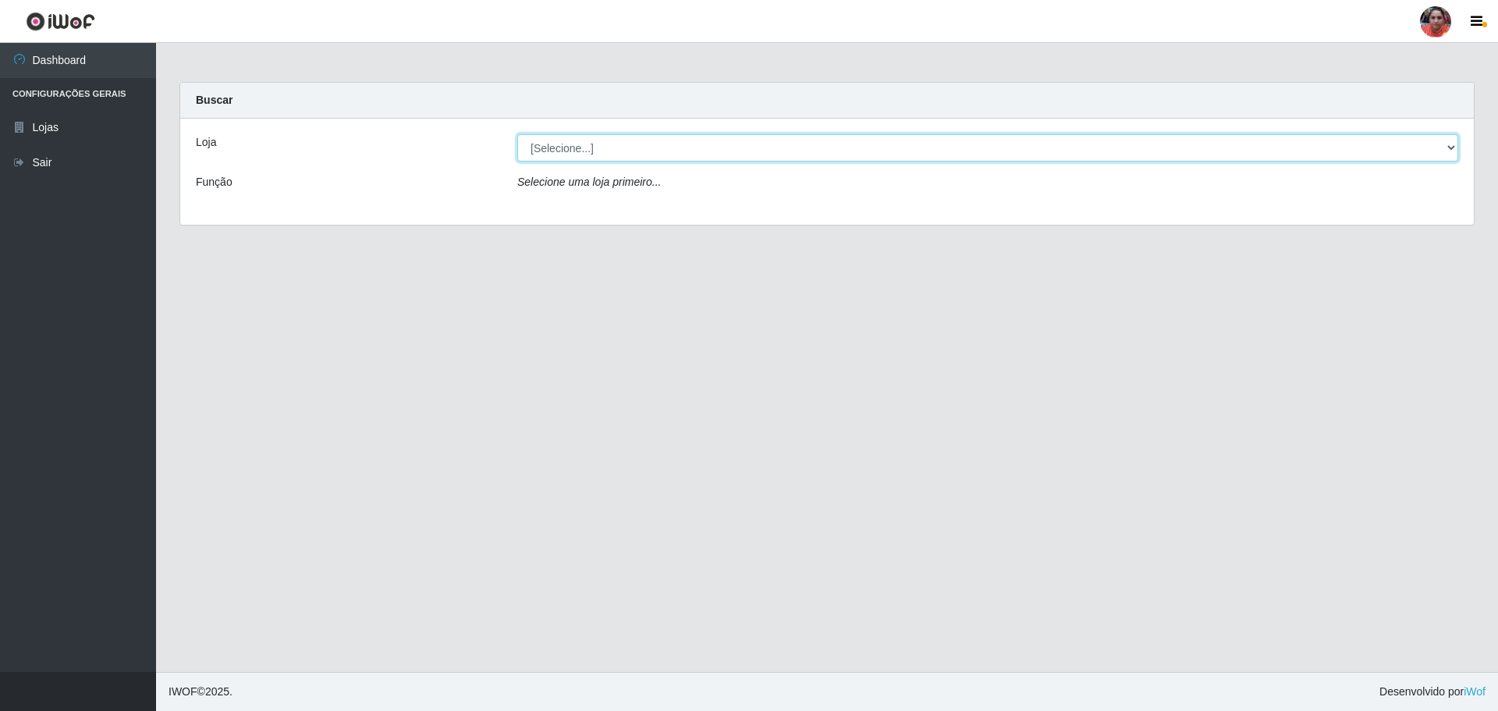
click at [1452, 147] on select "[Selecione...] Mar Vermelho - Loja 05" at bounding box center [987, 147] width 941 height 27
select select "252"
click at [517, 134] on select "[Selecione...] Mar Vermelho - Loja 05" at bounding box center [987, 147] width 941 height 27
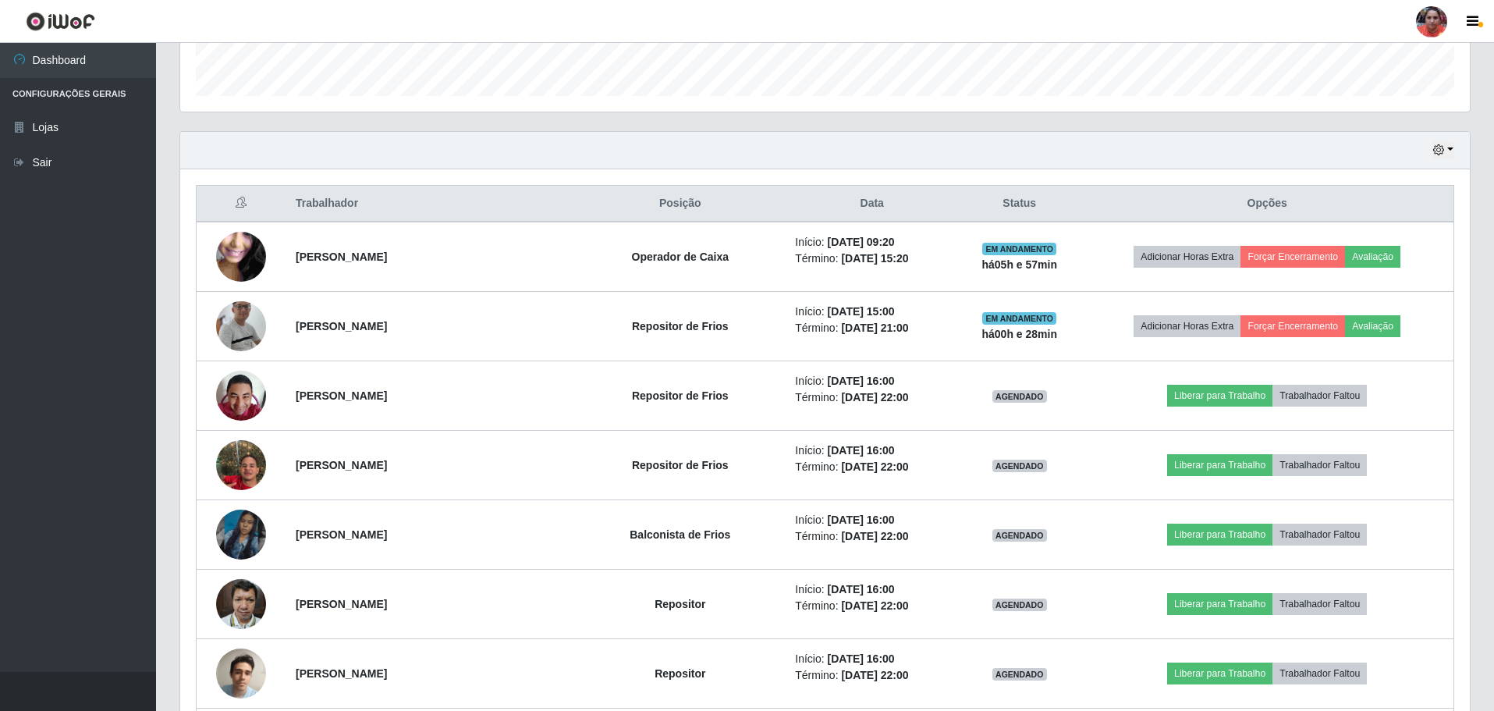
scroll to position [465, 0]
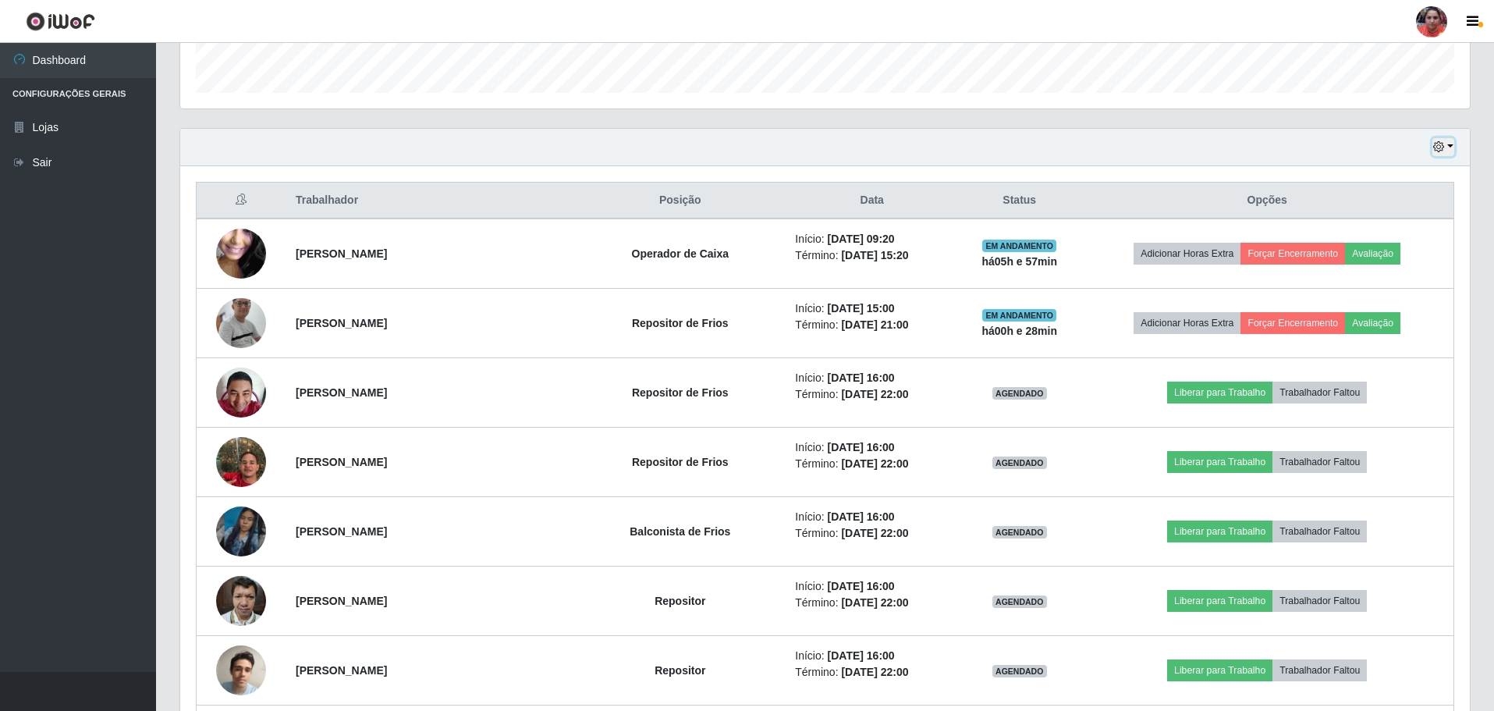
click at [1451, 146] on button "button" at bounding box center [1444, 147] width 22 height 18
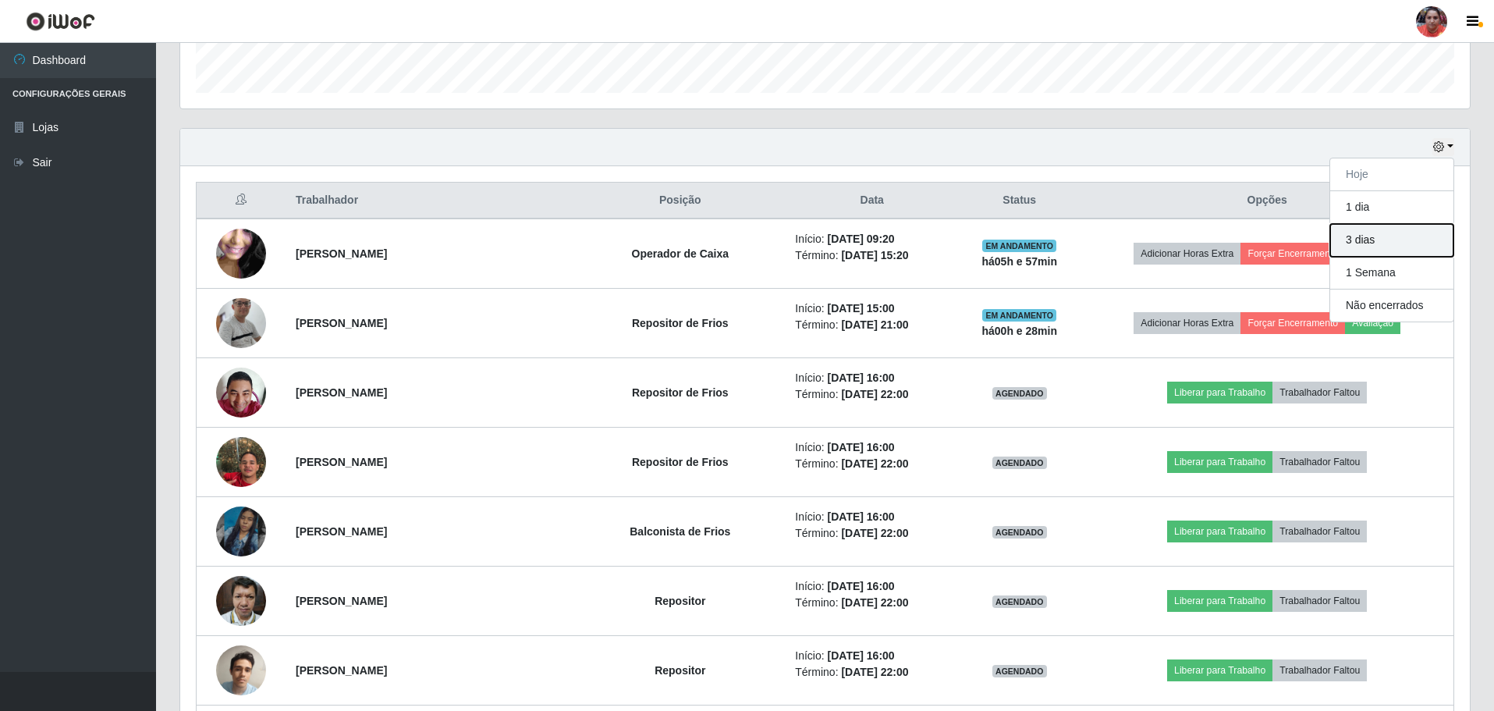
click at [1420, 236] on button "3 dias" at bounding box center [1391, 240] width 123 height 33
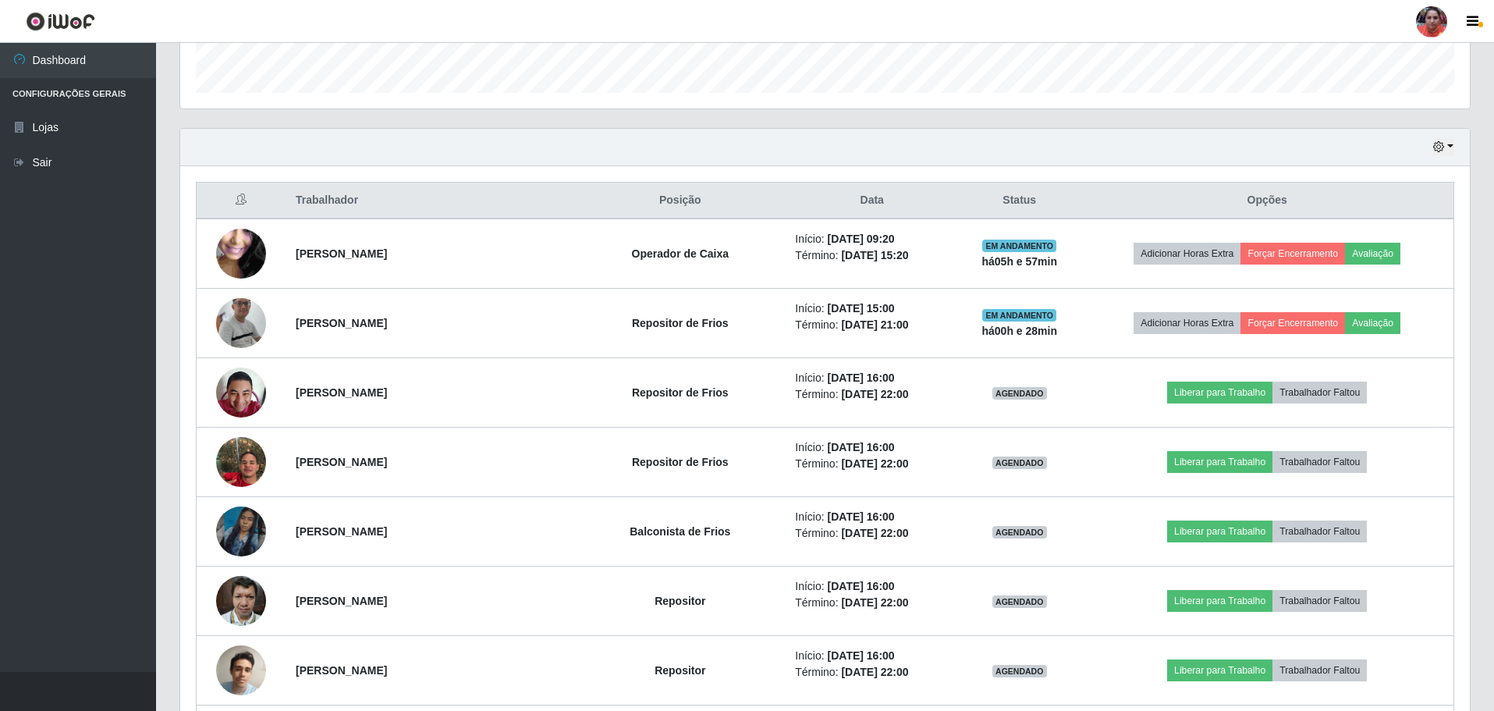
drag, startPoint x: 1493, startPoint y: 59, endPoint x: 1497, endPoint y: 120, distance: 61.0
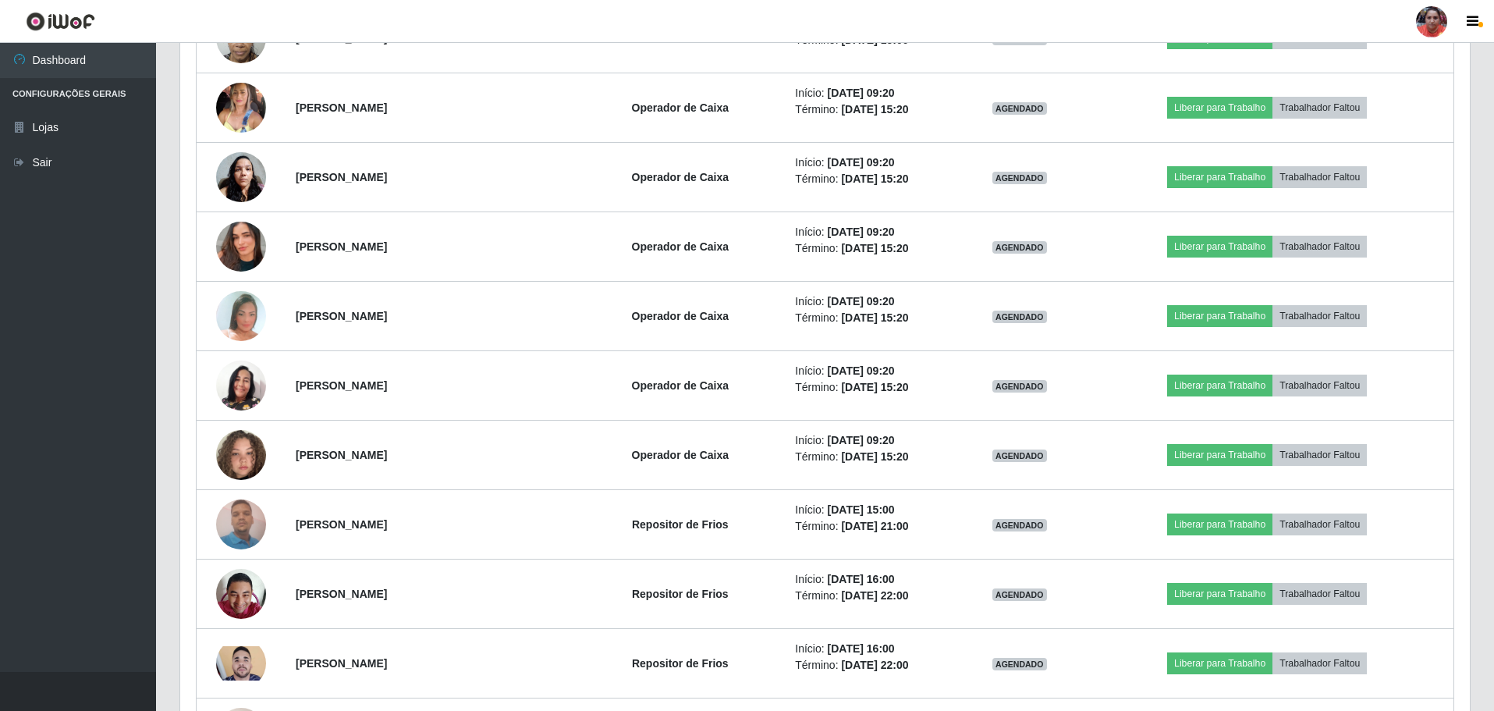
scroll to position [4316, 0]
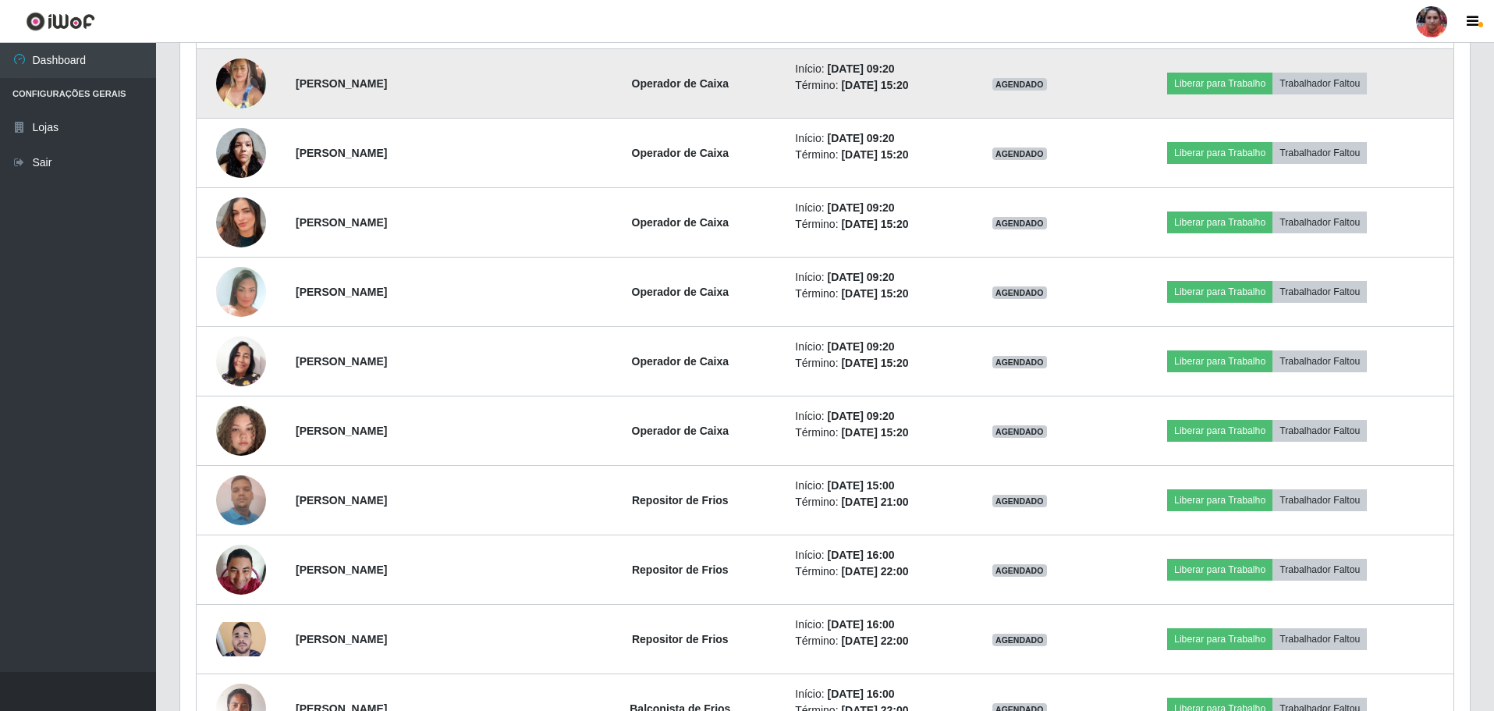
click at [240, 81] on img at bounding box center [241, 83] width 50 height 67
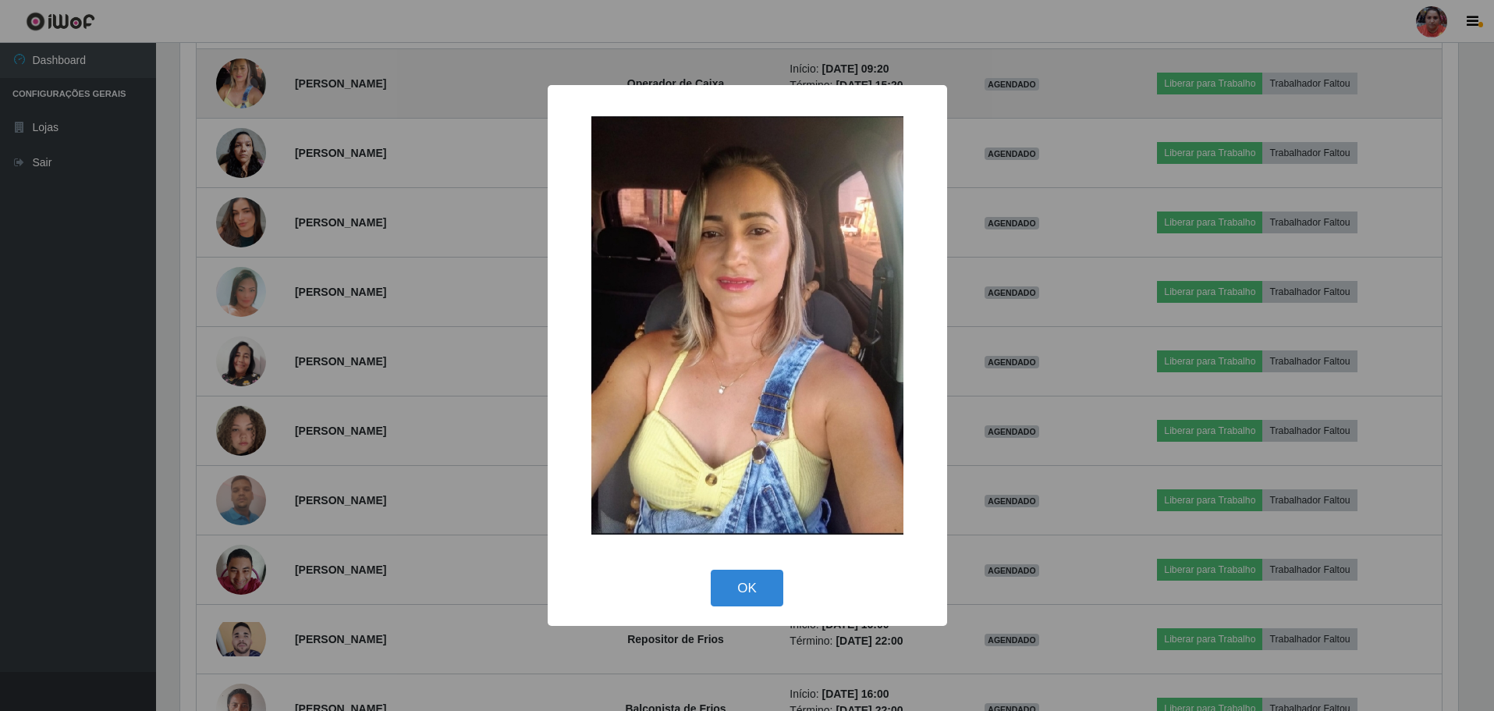
scroll to position [324, 1282]
click at [240, 81] on div "× OK Cancel" at bounding box center [749, 355] width 1498 height 711
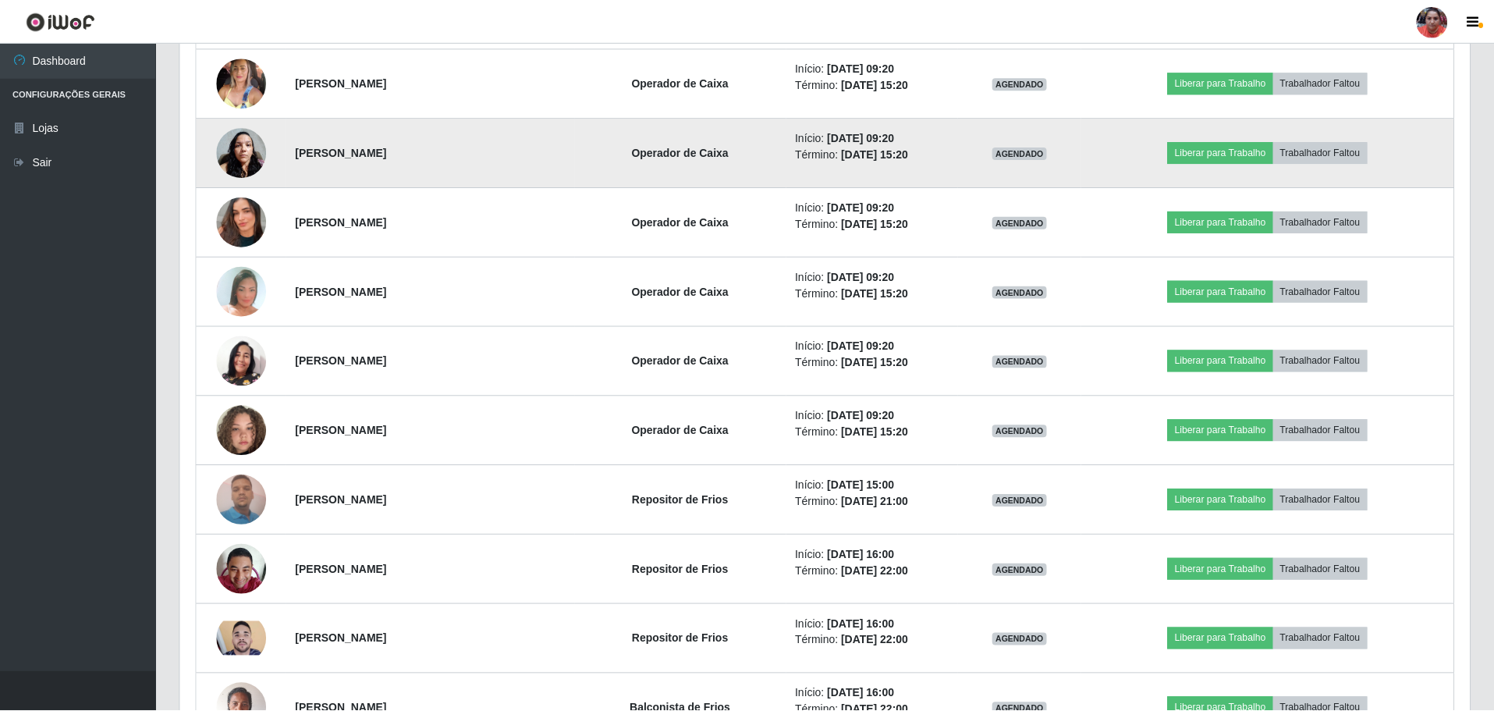
scroll to position [324, 1290]
click at [235, 140] on img at bounding box center [241, 152] width 50 height 66
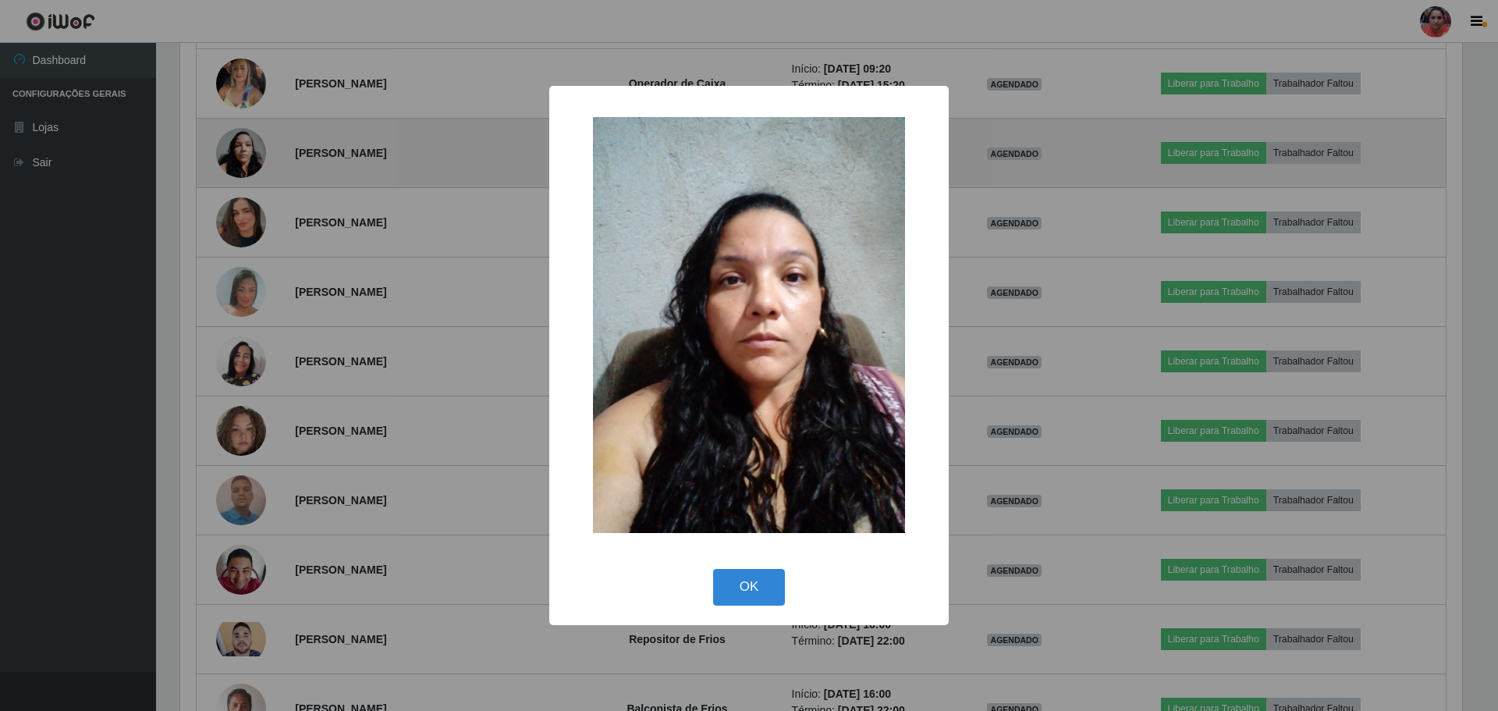
click at [235, 140] on div "× OK Cancel" at bounding box center [749, 355] width 1498 height 711
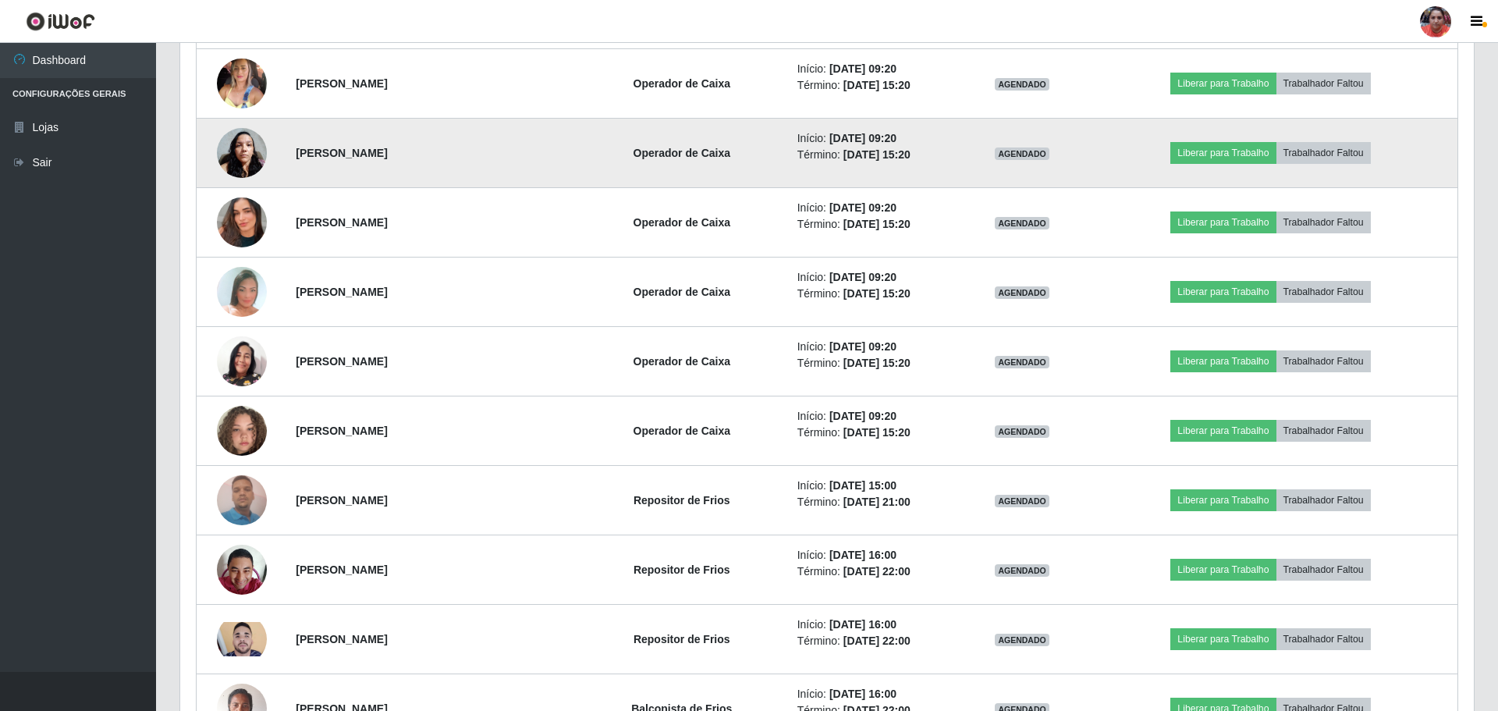
scroll to position [324, 1290]
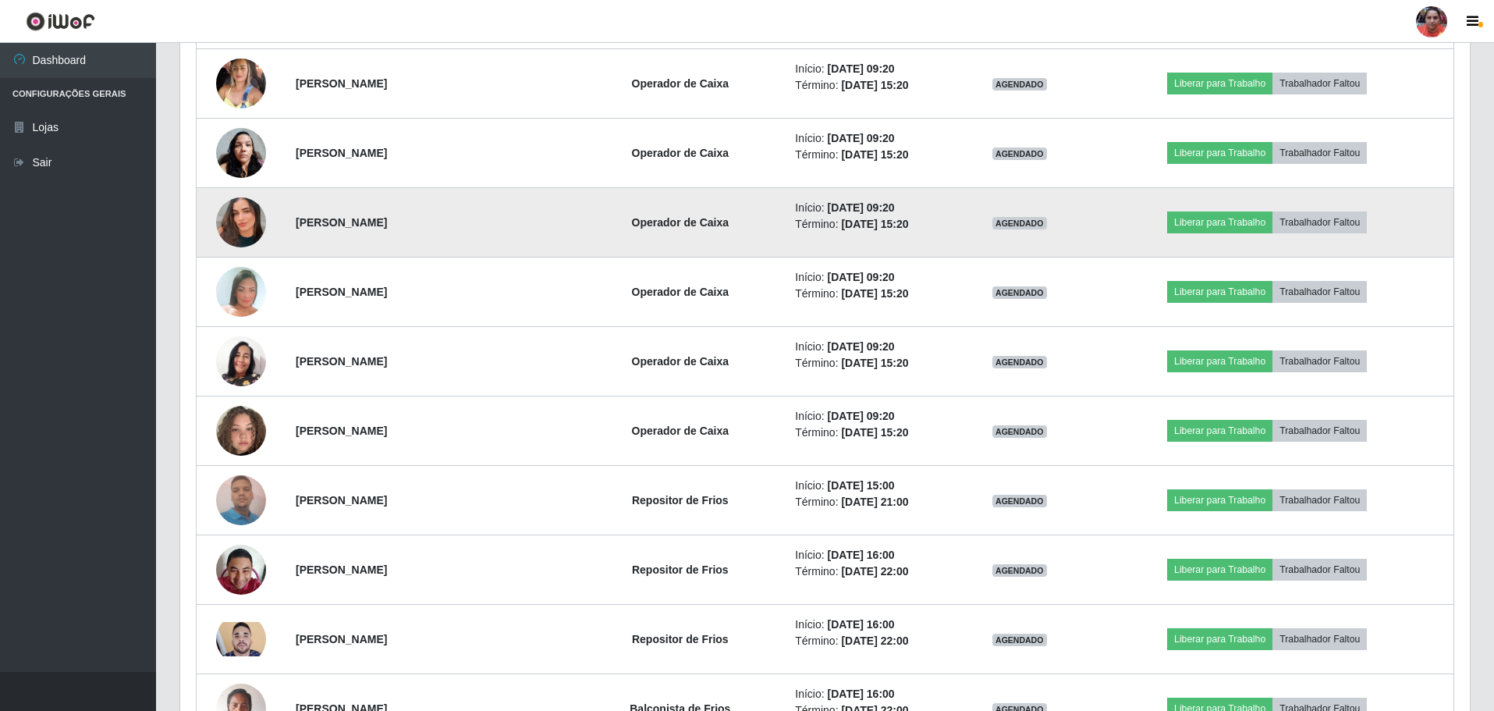
click at [244, 222] on img at bounding box center [241, 222] width 50 height 89
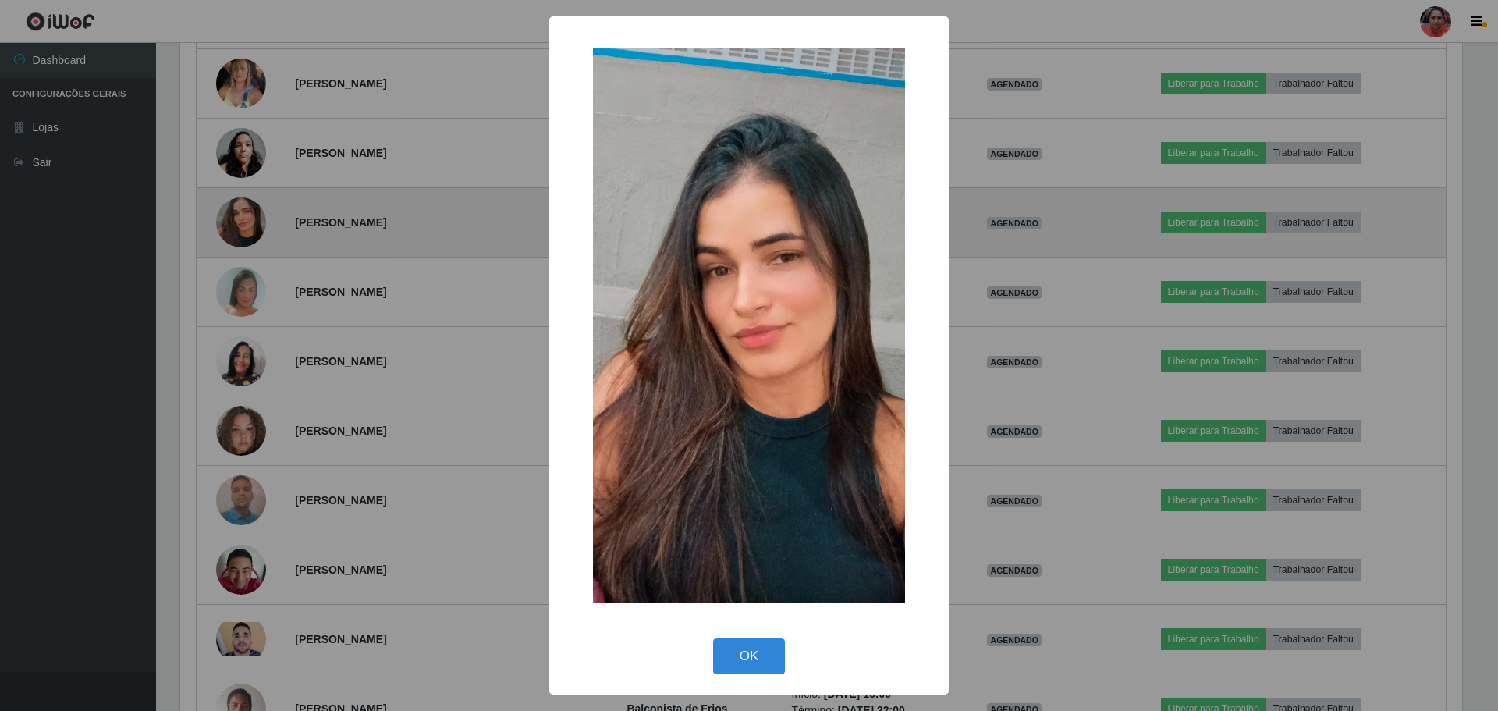
click at [244, 222] on div "× OK Cancel" at bounding box center [749, 355] width 1498 height 711
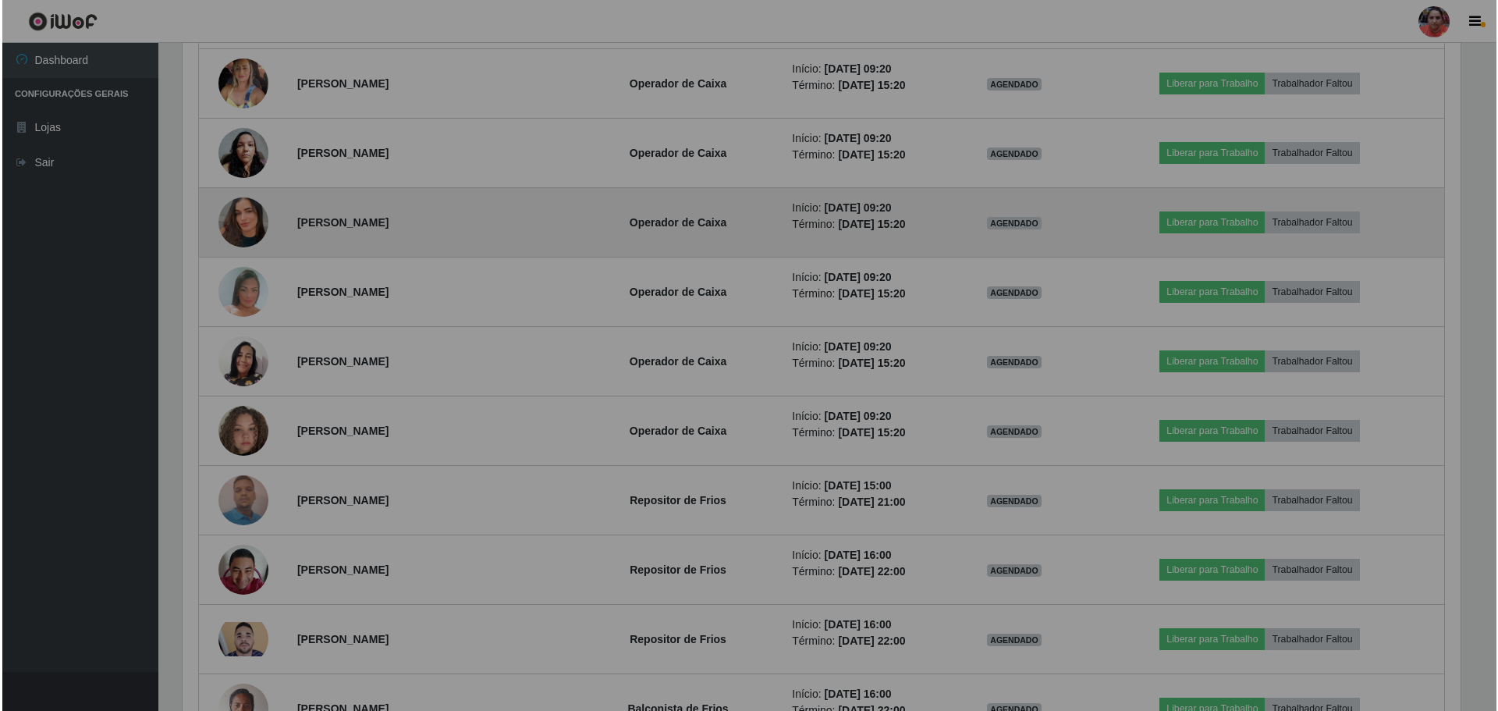
scroll to position [324, 1290]
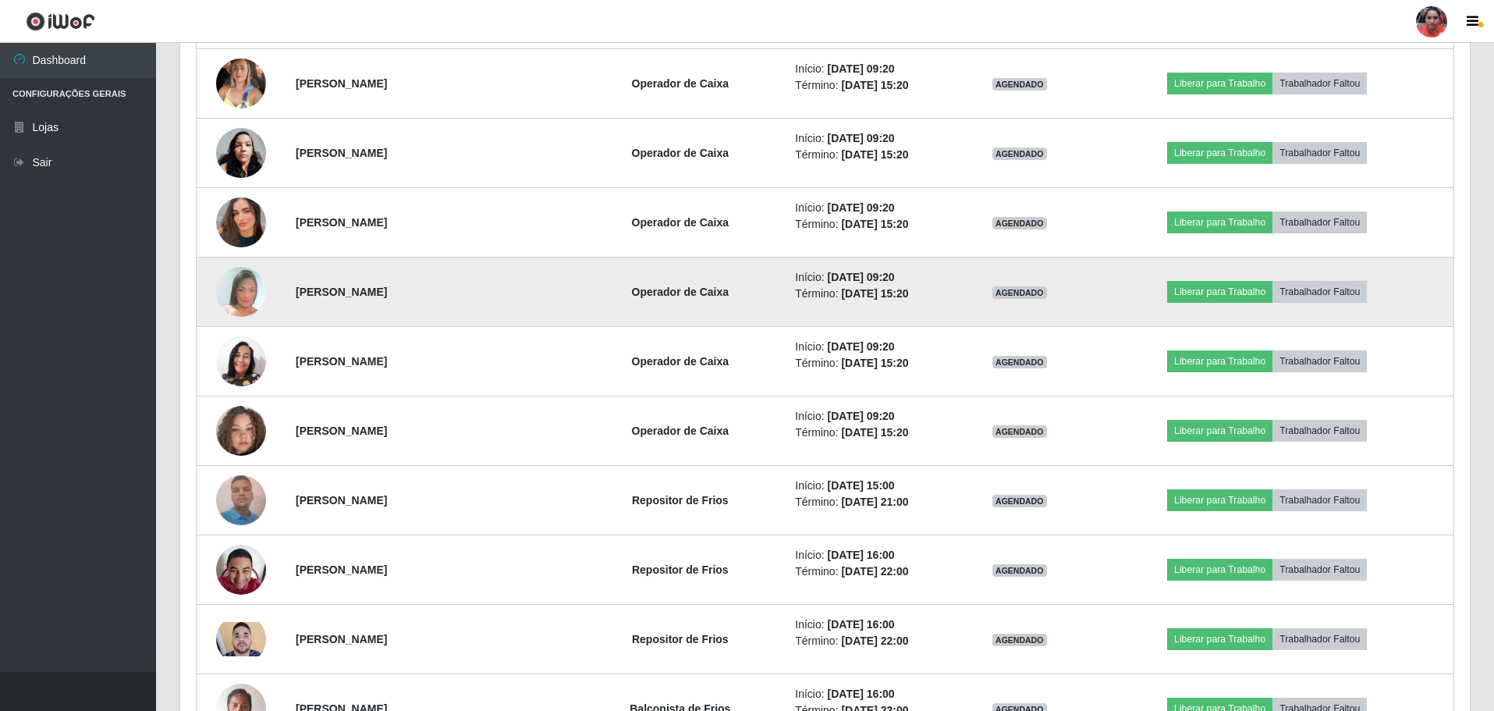
click at [245, 304] on img at bounding box center [241, 291] width 50 height 73
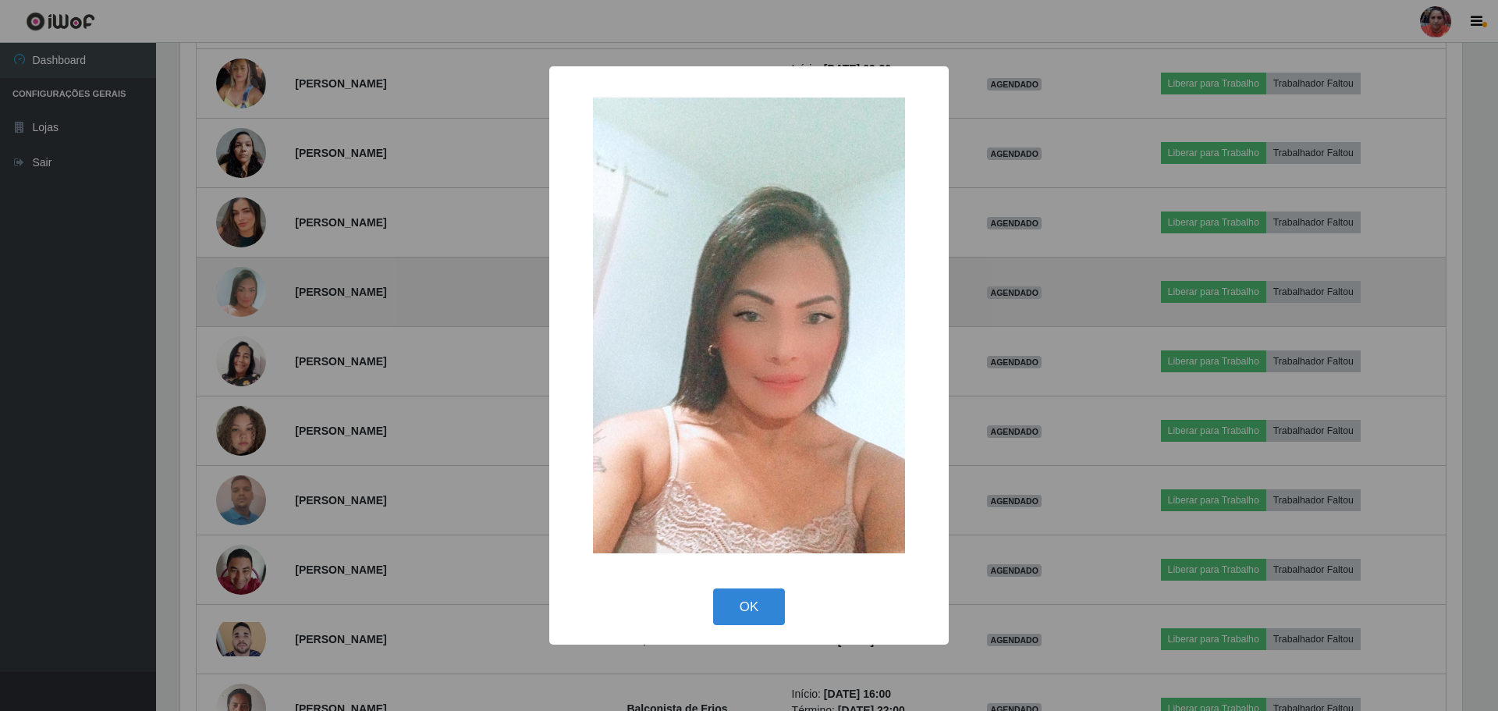
click at [245, 304] on div "× OK Cancel" at bounding box center [749, 355] width 1498 height 711
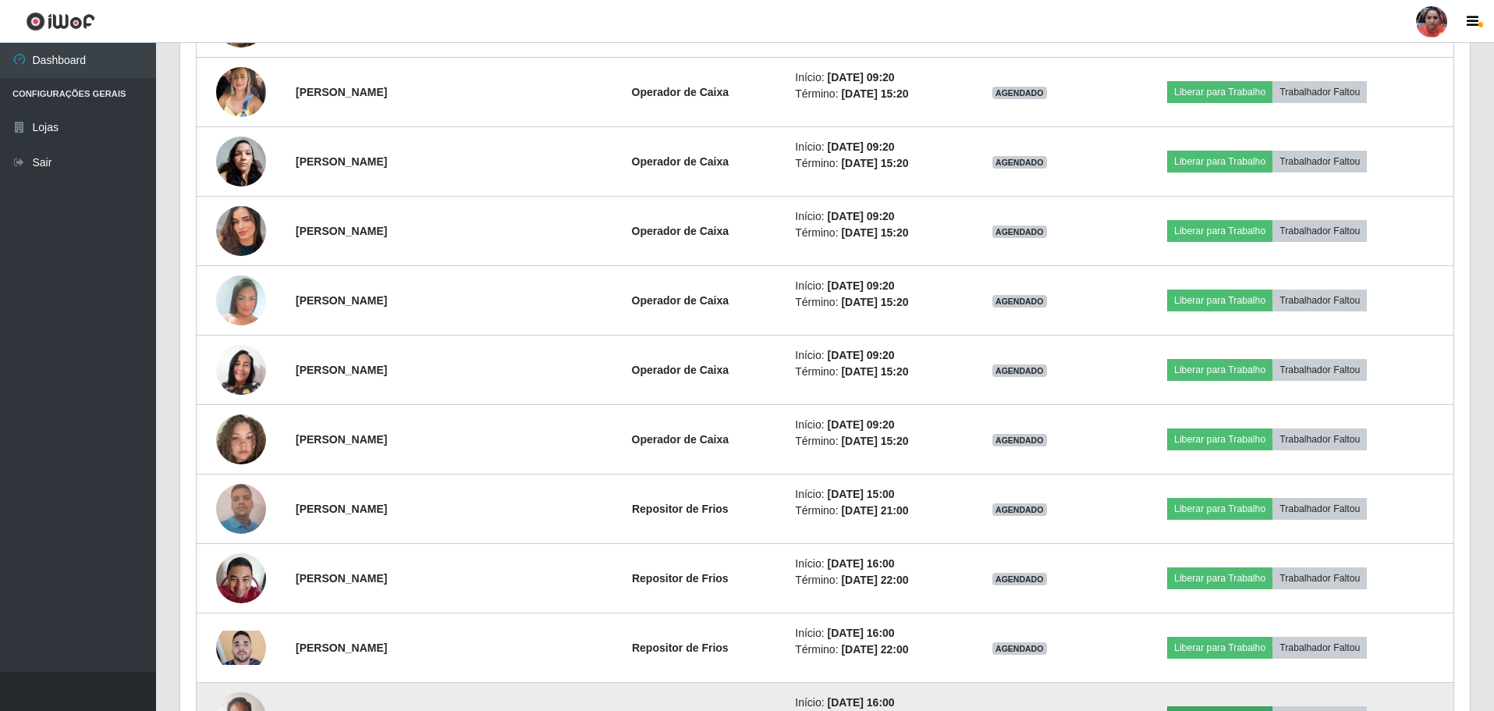
scroll to position [4249, 0]
